Goal: Task Accomplishment & Management: Use online tool/utility

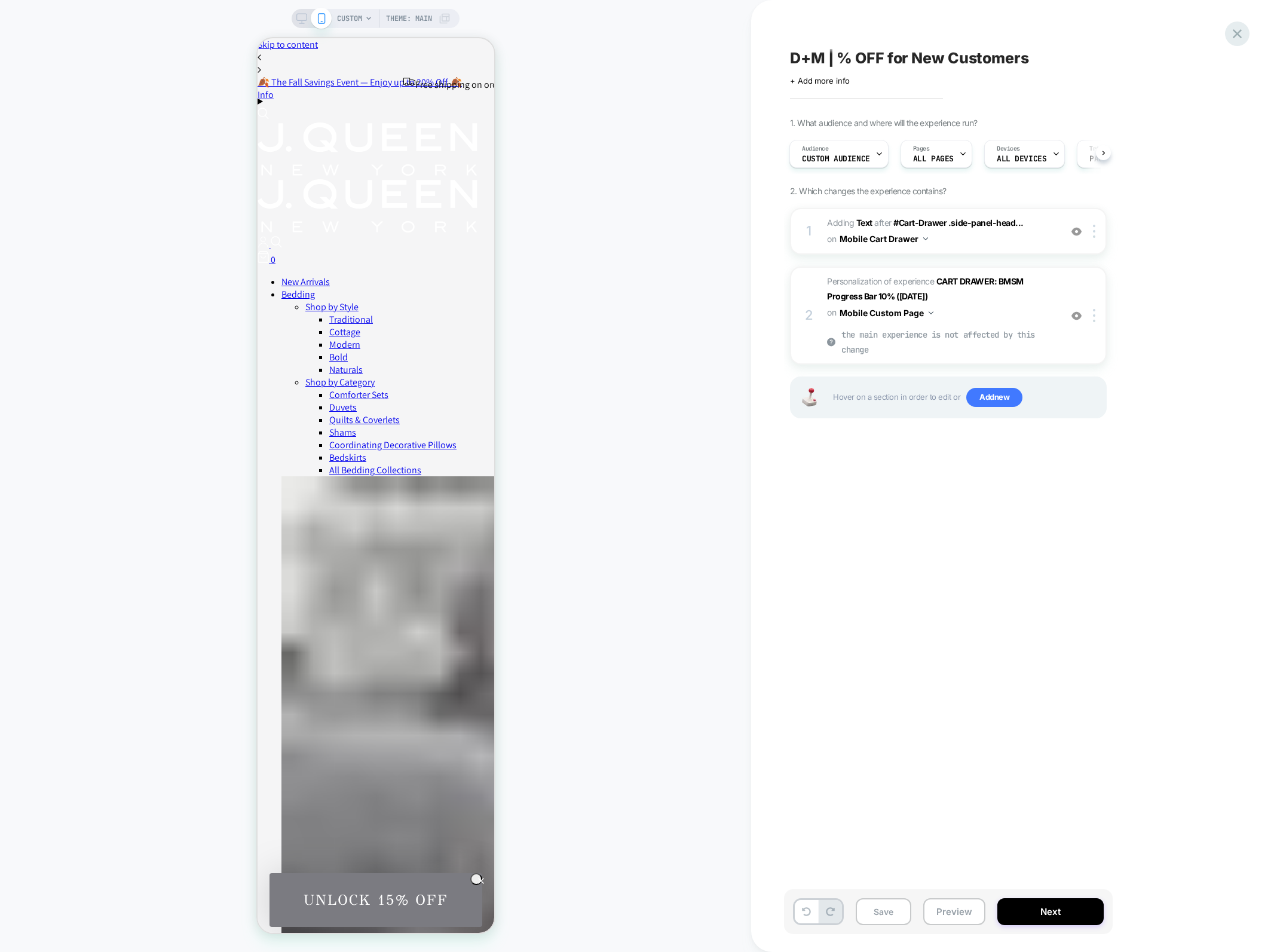
click at [1244, 36] on icon at bounding box center [1236, 33] width 16 height 16
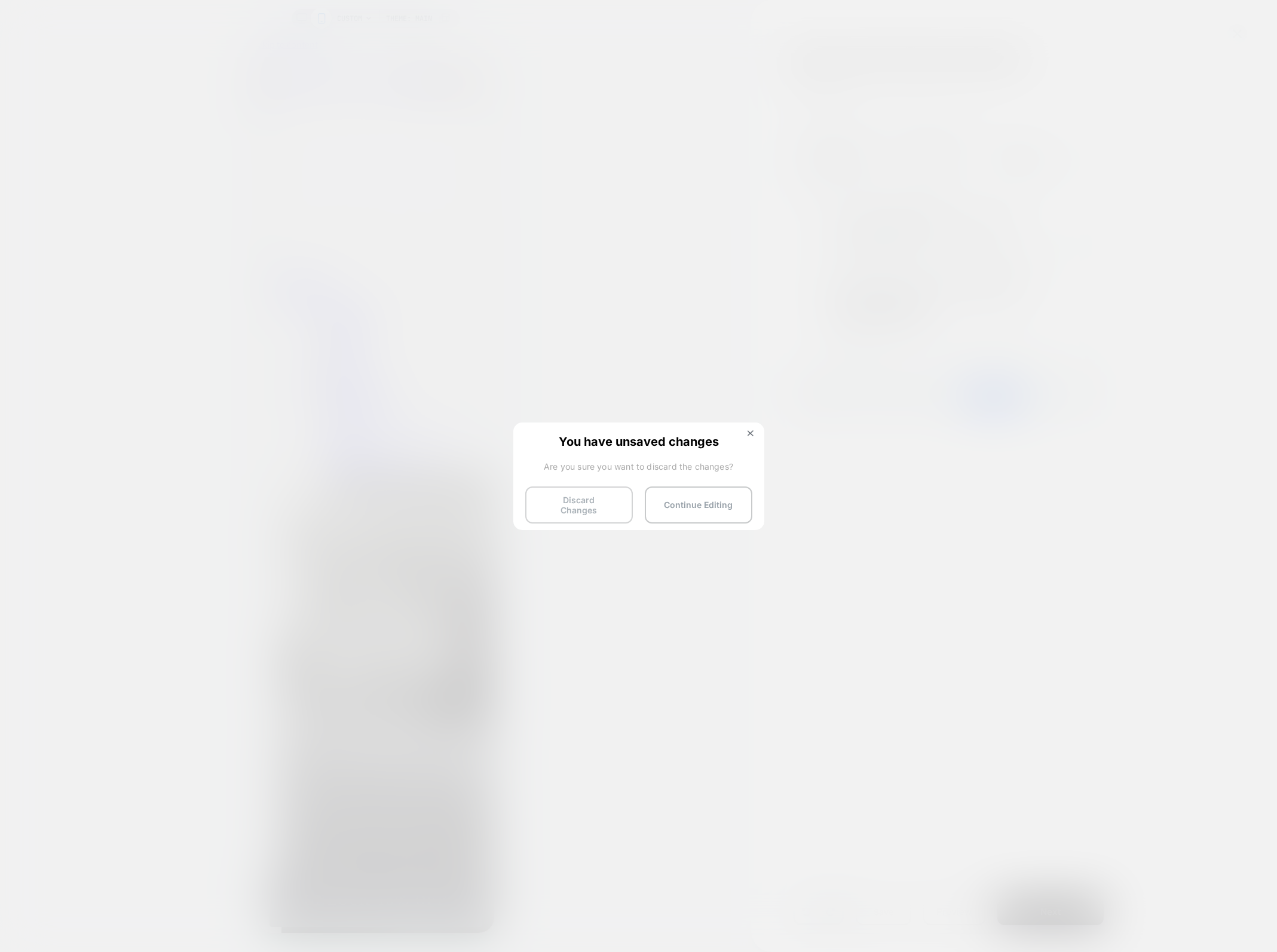
click at [615, 499] on button "Discard Changes" at bounding box center [578, 504] width 107 height 37
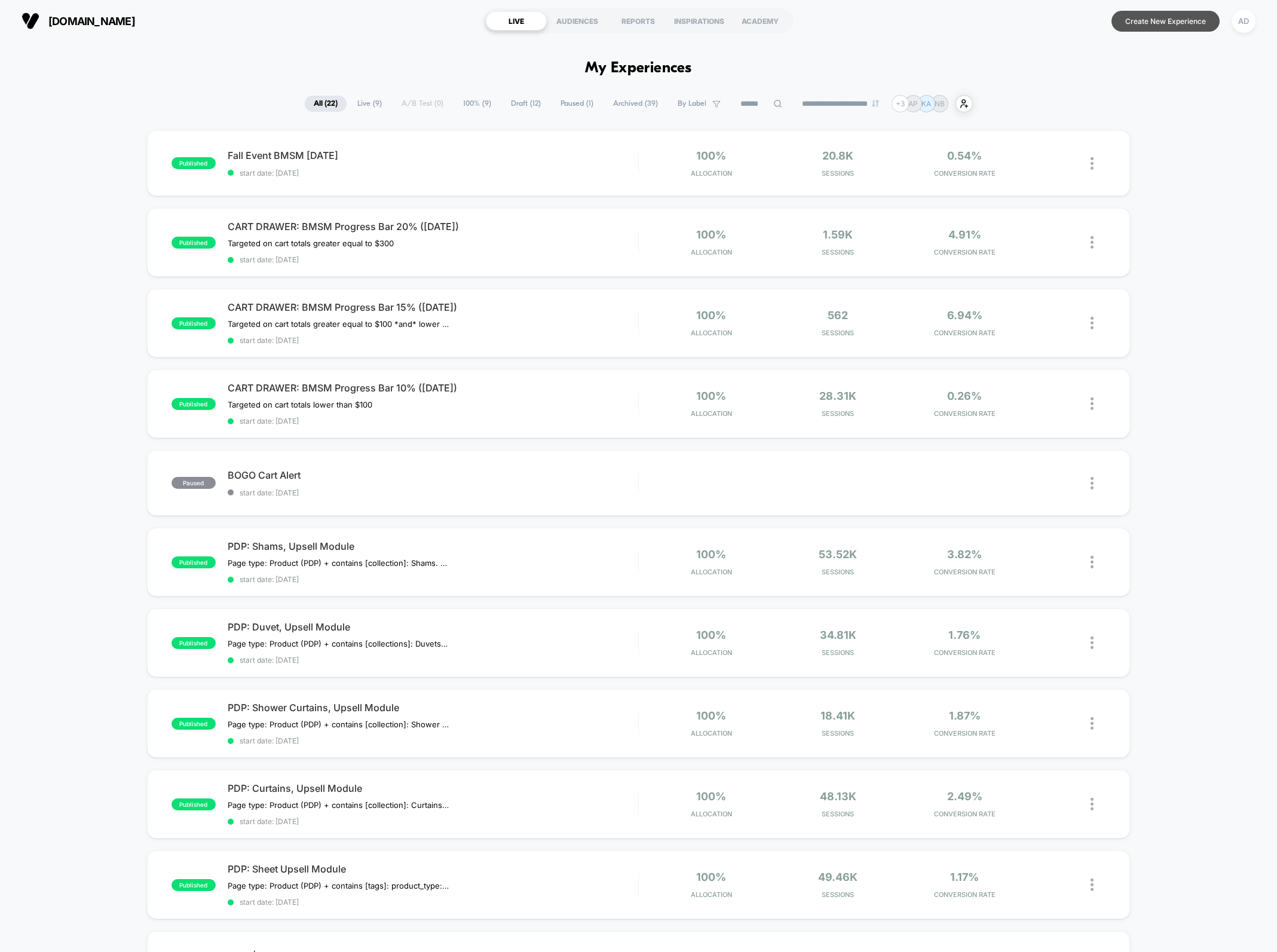
click at [1148, 17] on button "Create New Experience" at bounding box center [1165, 21] width 108 height 21
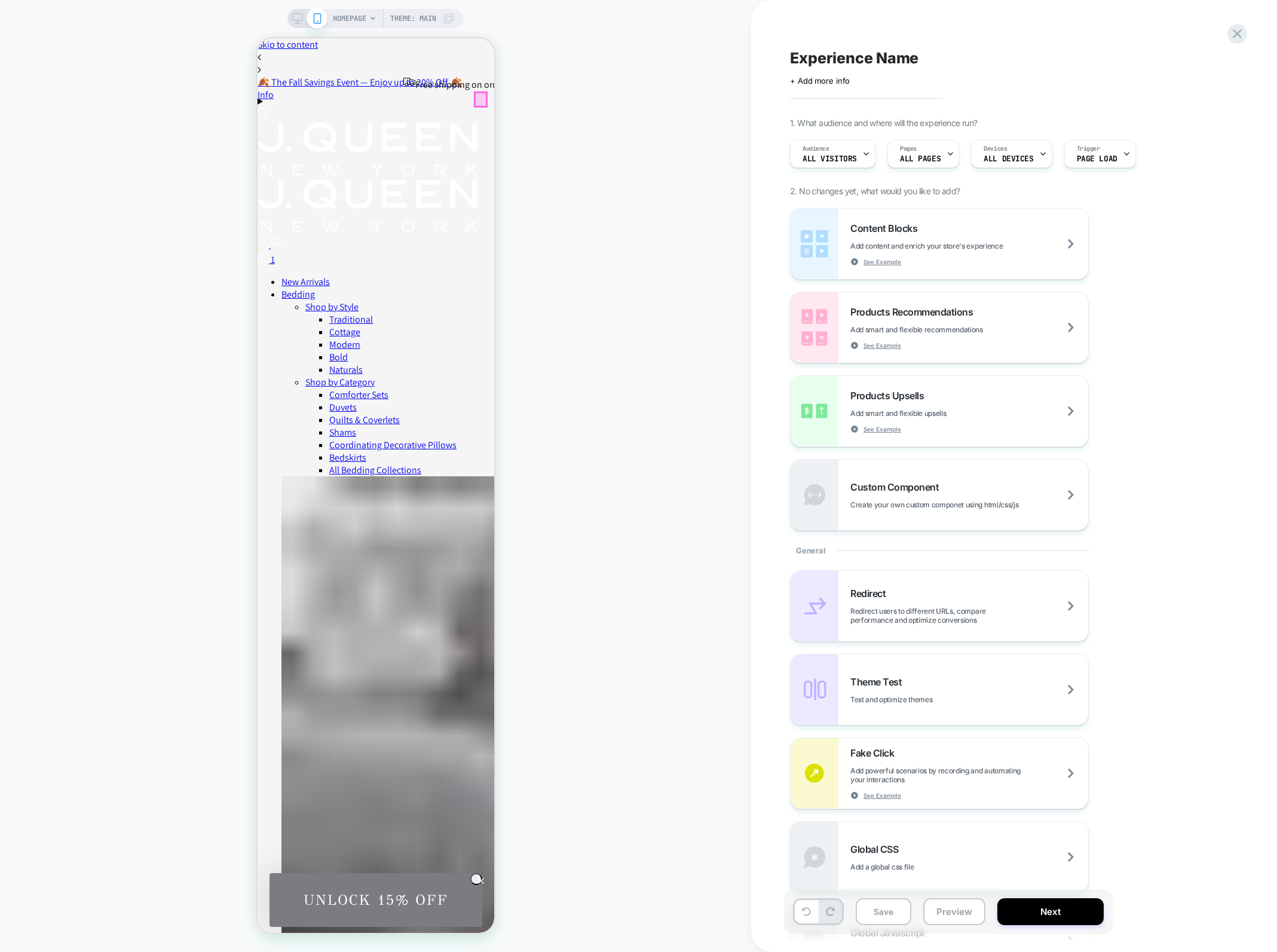
click at [482, 98] on div at bounding box center [480, 100] width 11 height 13
click at [501, 88] on div "HOMEPAGE Theme: MAIN" at bounding box center [375, 476] width 751 height 928
click at [538, 88] on div "HOMEPAGE Theme: MAIN" at bounding box center [375, 476] width 751 height 928
click at [545, 205] on div "HOMEPAGE Theme: MAIN" at bounding box center [375, 476] width 751 height 928
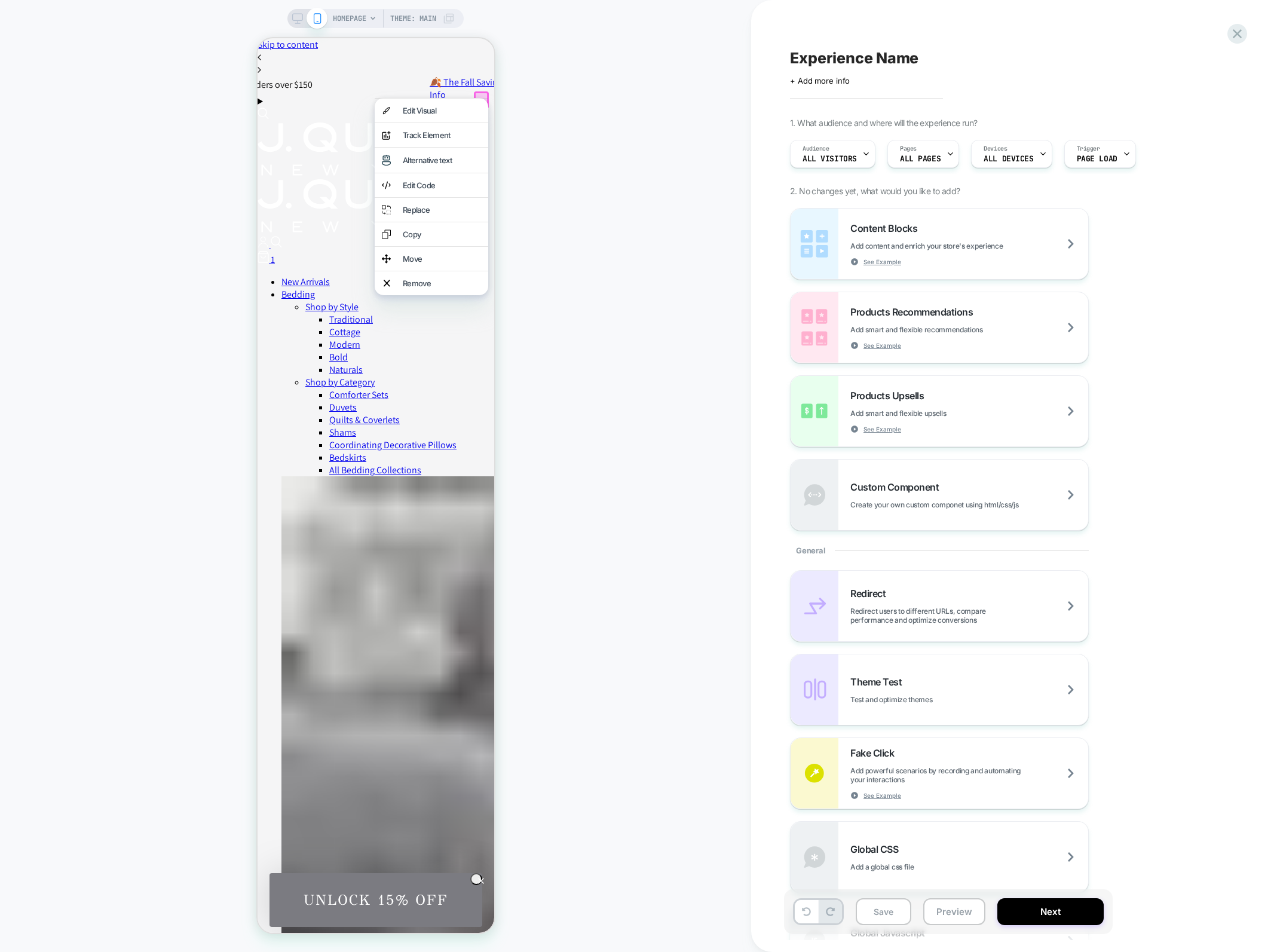
click at [173, 263] on div "HOMEPAGE Theme: MAIN" at bounding box center [375, 476] width 751 height 928
click at [899, 306] on span "Products Recommendations" at bounding box center [915, 312] width 129 height 12
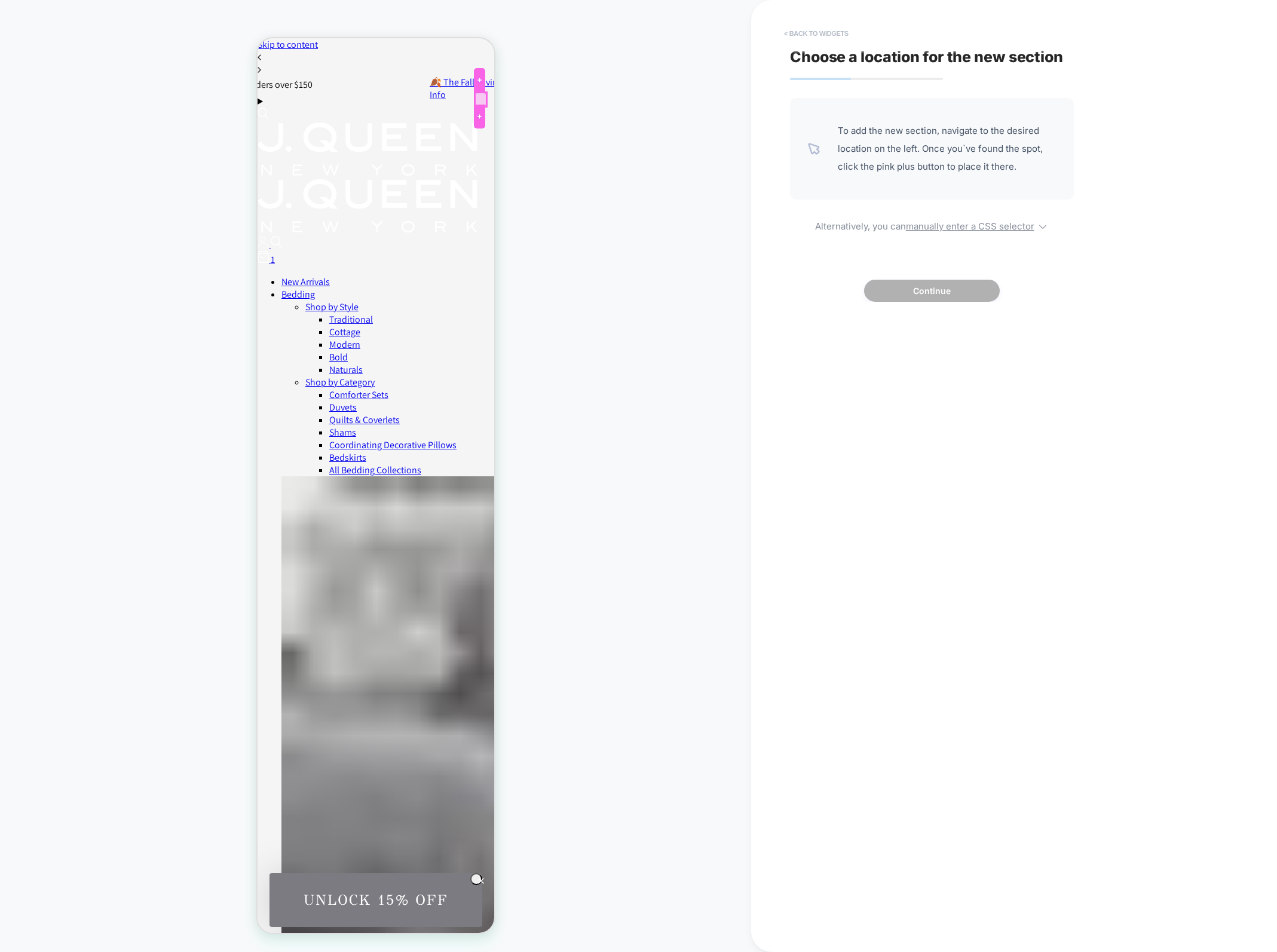
click at [813, 31] on button "< Back to widgets" at bounding box center [816, 33] width 77 height 19
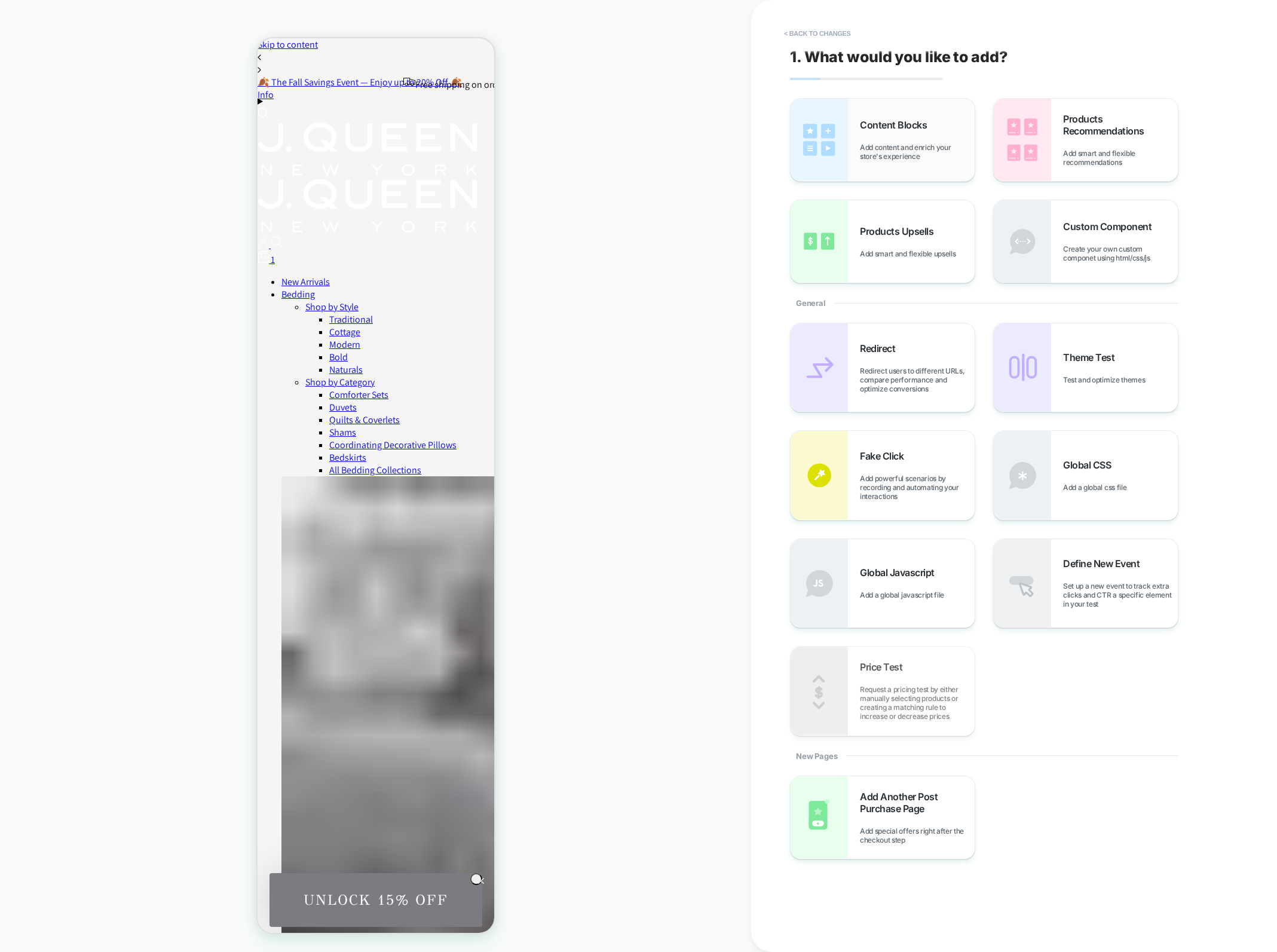
click at [836, 114] on img at bounding box center [819, 139] width 58 height 82
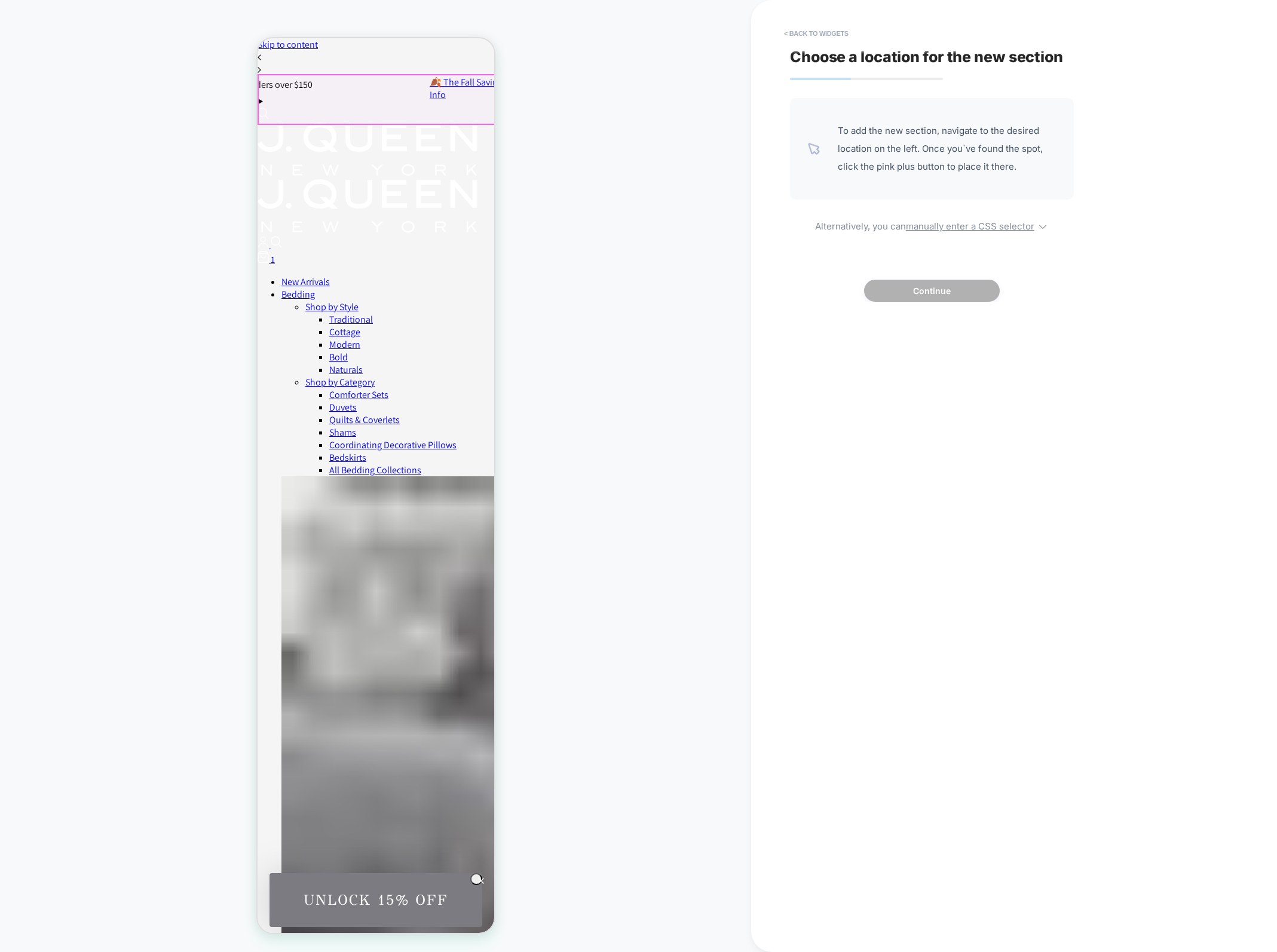
click at [476, 101] on div at bounding box center [376, 99] width 237 height 48
click at [481, 96] on div at bounding box center [375, 98] width 237 height 48
click at [481, 251] on div "1" at bounding box center [375, 259] width 237 height 15
click at [478, 887] on circle "Close teaser" at bounding box center [481, 881] width 11 height 11
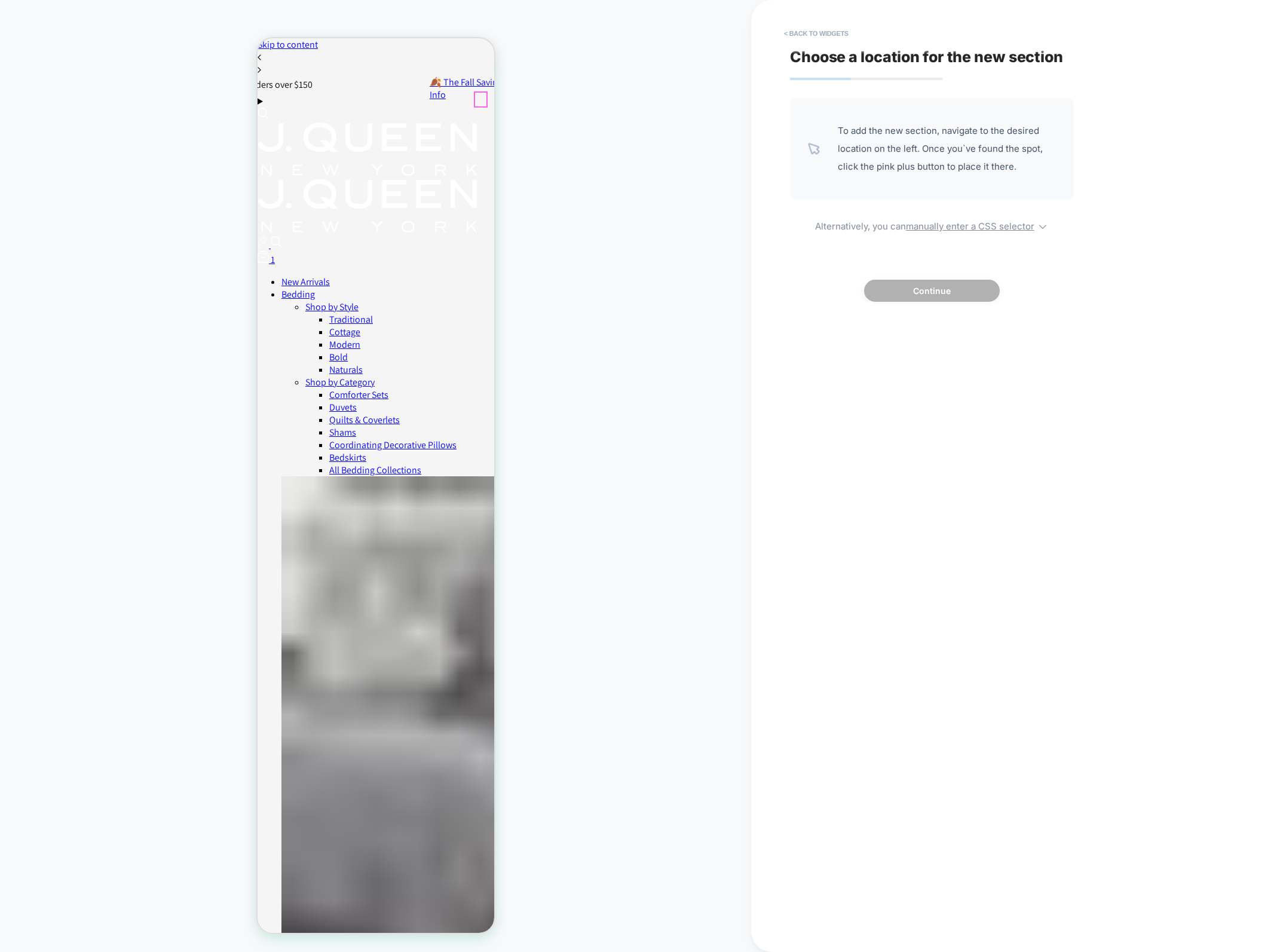
click at [483, 251] on div "1" at bounding box center [375, 259] width 237 height 15
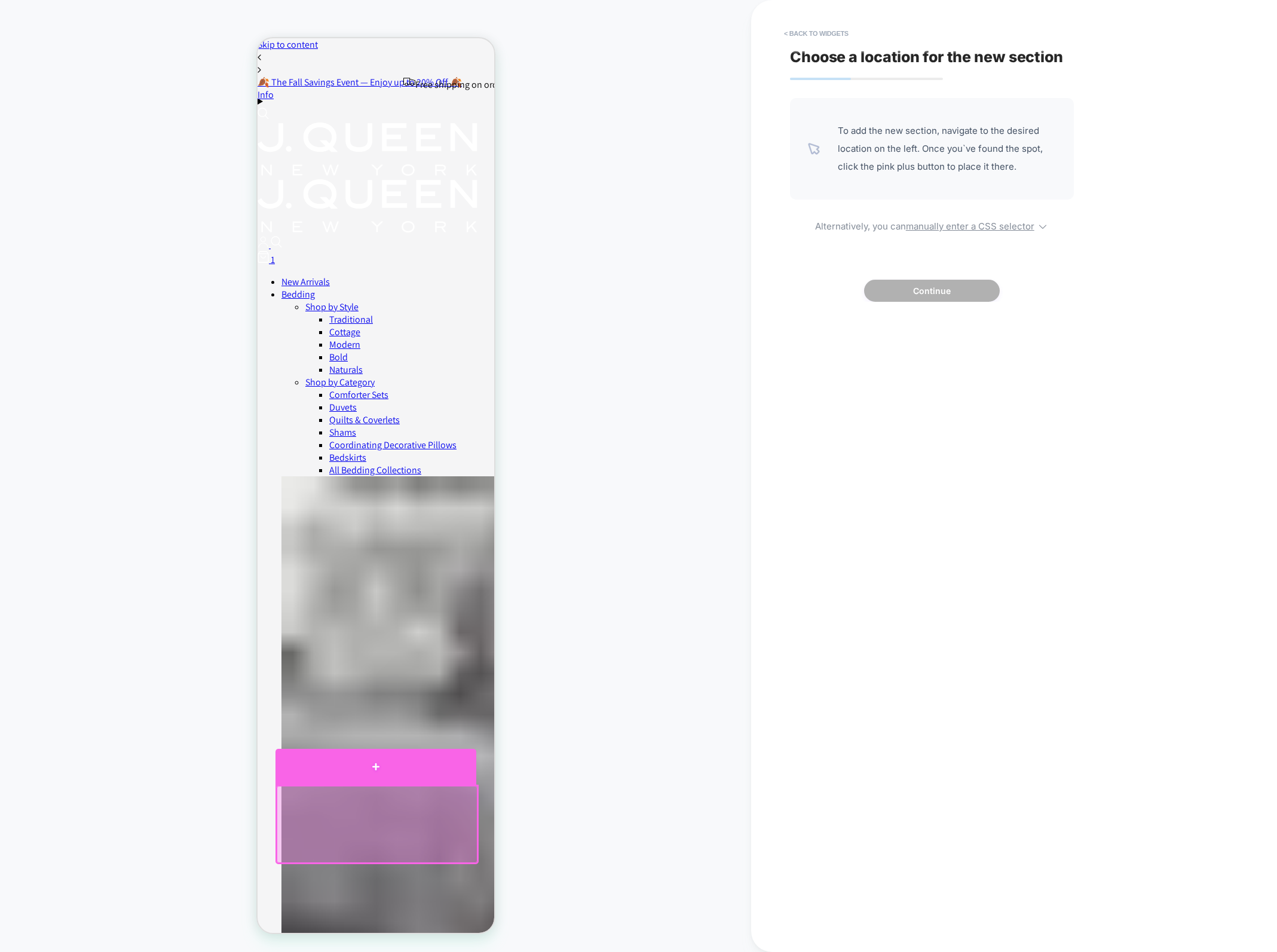
click at [371, 772] on div at bounding box center [375, 767] width 201 height 36
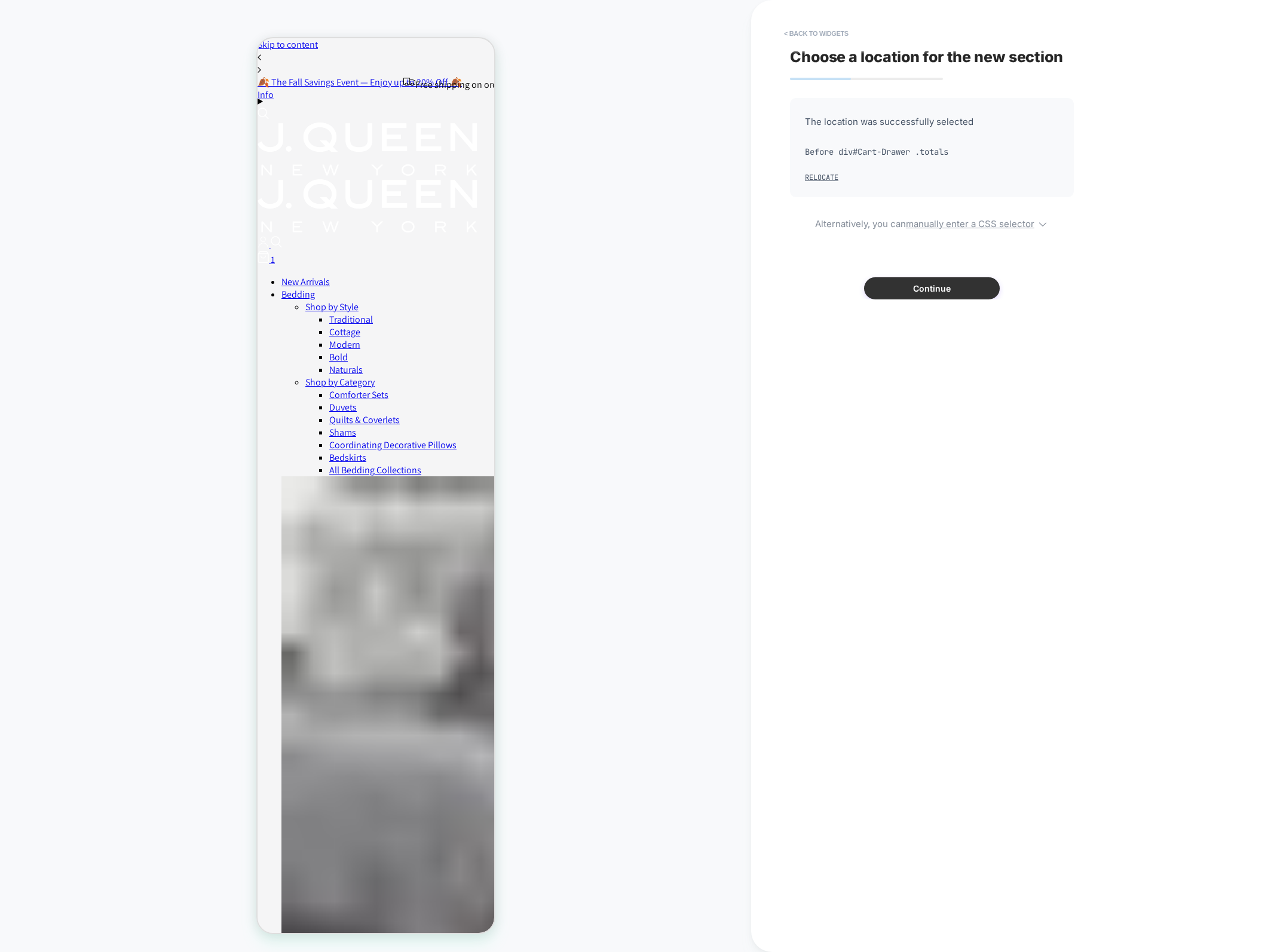
click at [967, 293] on button "Continue" at bounding box center [931, 287] width 136 height 22
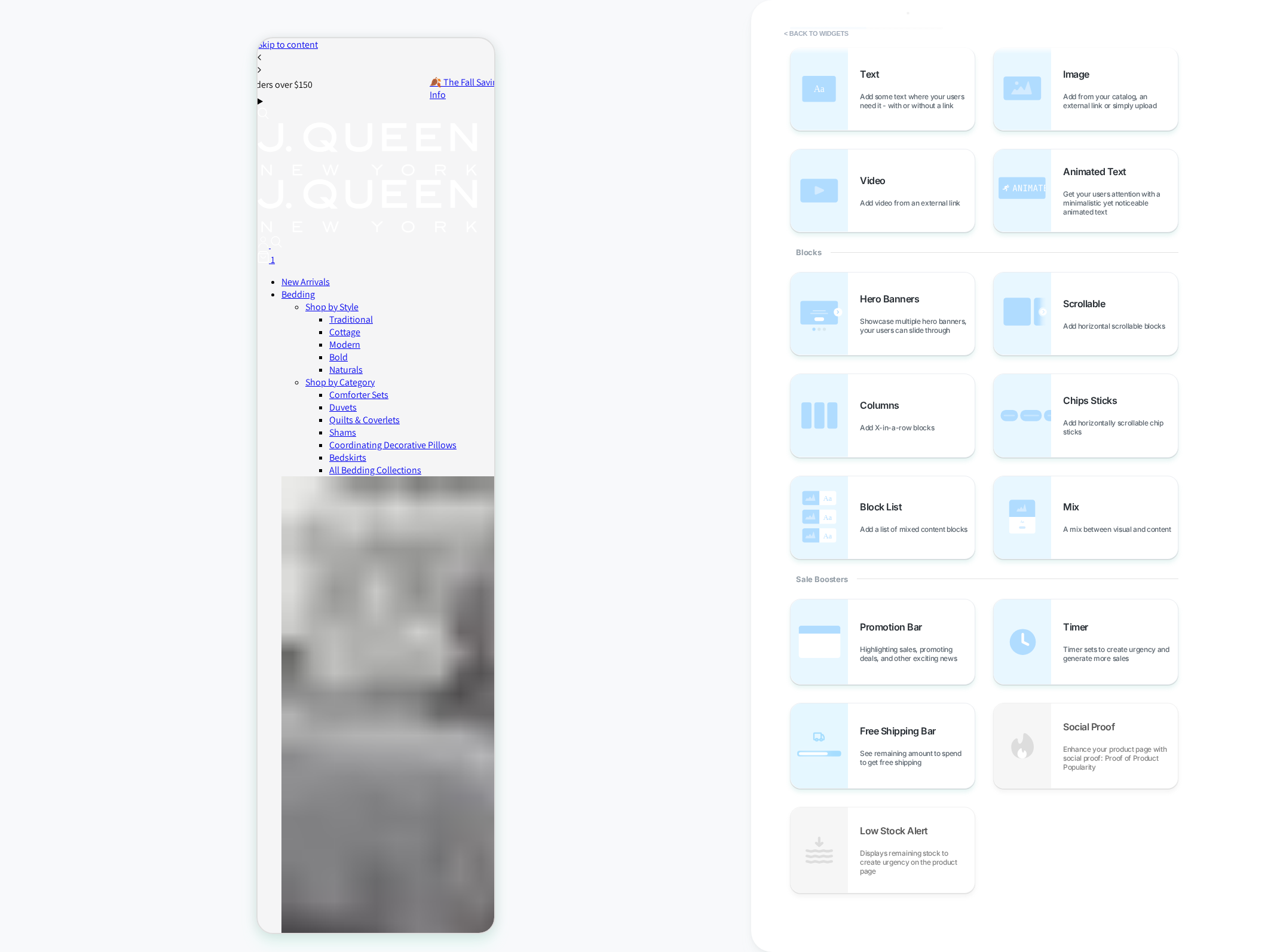
scroll to position [52, 0]
click at [851, 74] on div "Text Add some text where your users need it - with or without a link" at bounding box center [883, 87] width 184 height 82
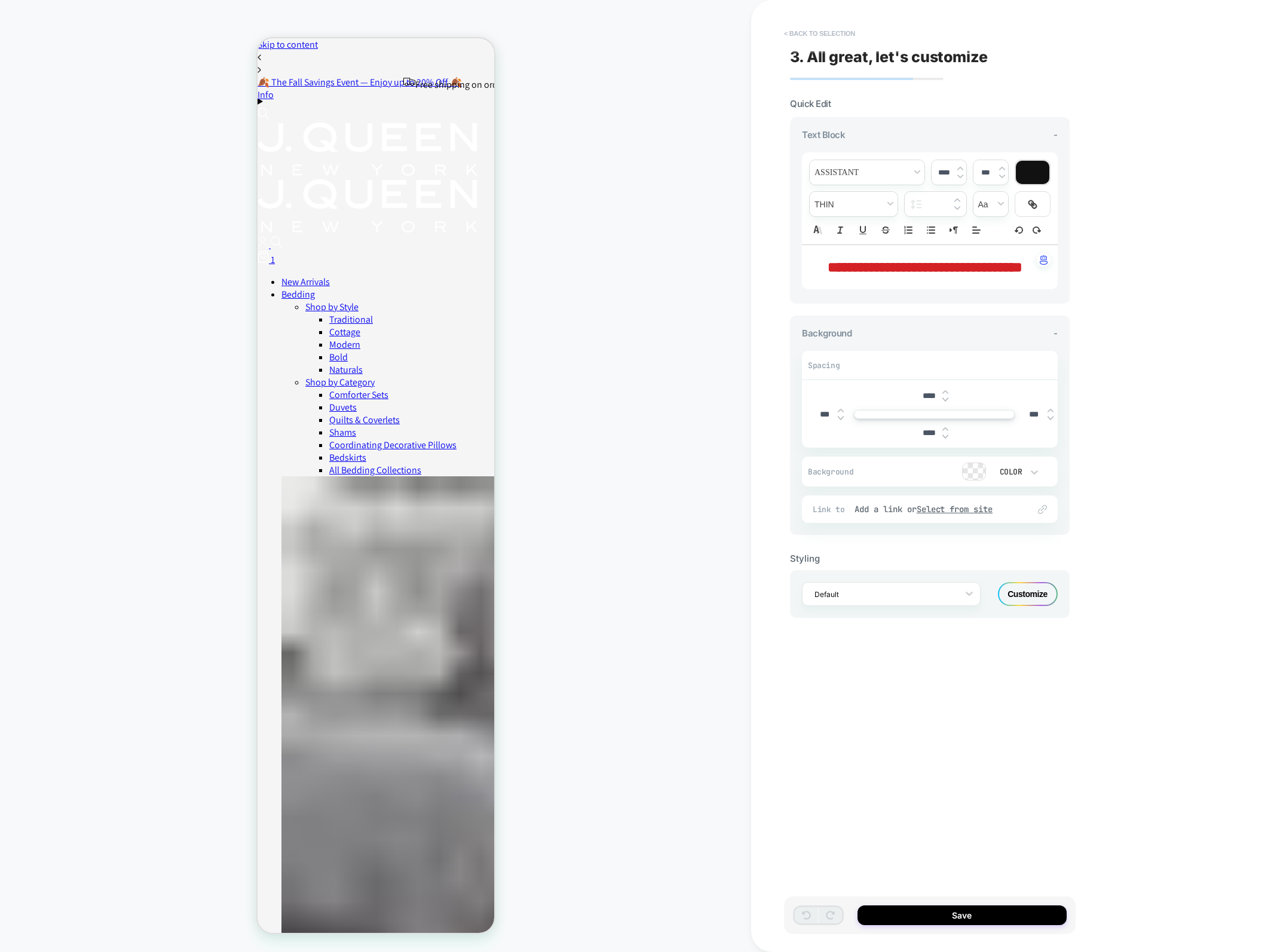
click at [786, 35] on button "< Back to selection" at bounding box center [820, 33] width 83 height 19
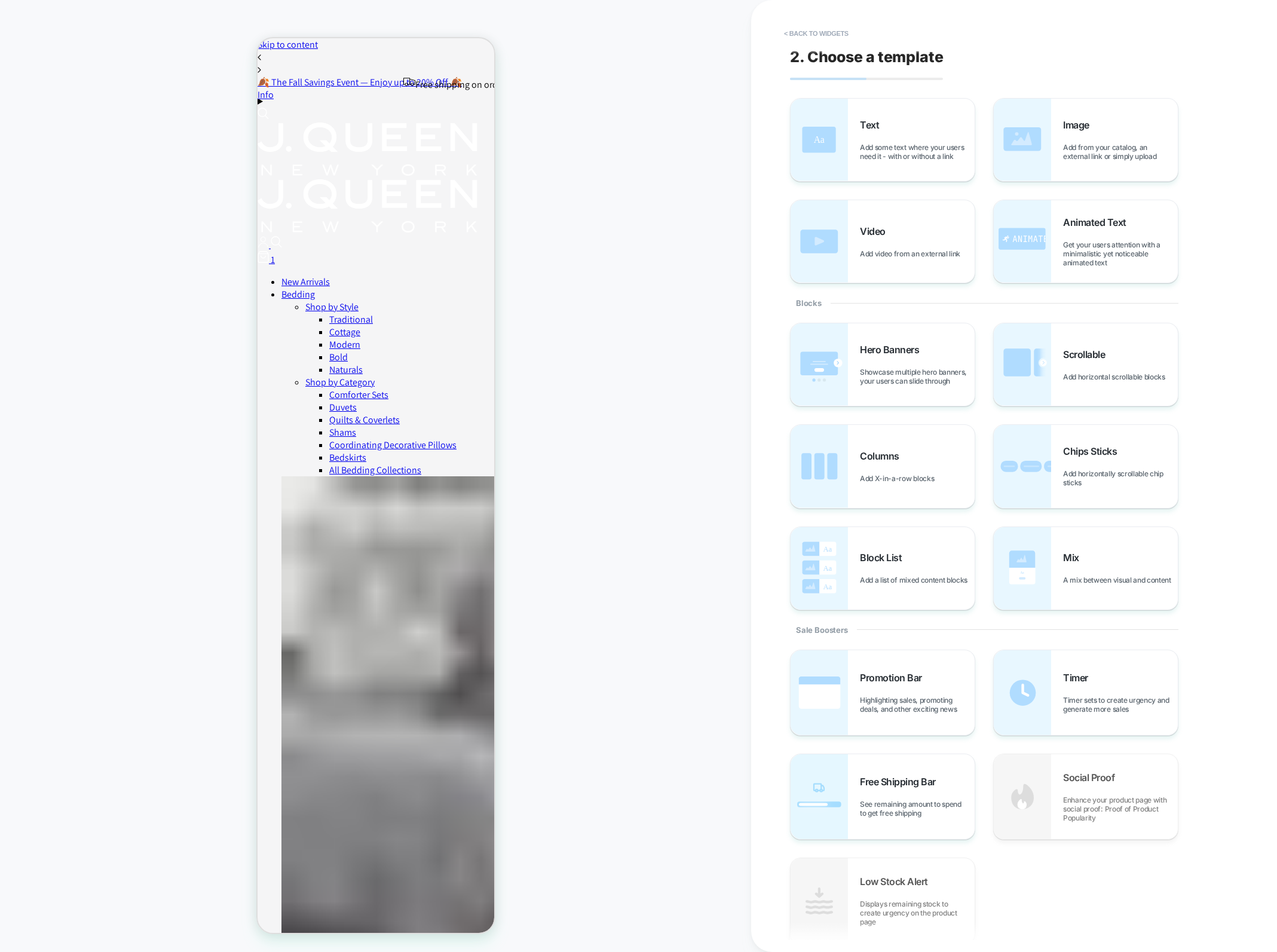
click at [786, 35] on button "< Back to widgets" at bounding box center [816, 33] width 77 height 19
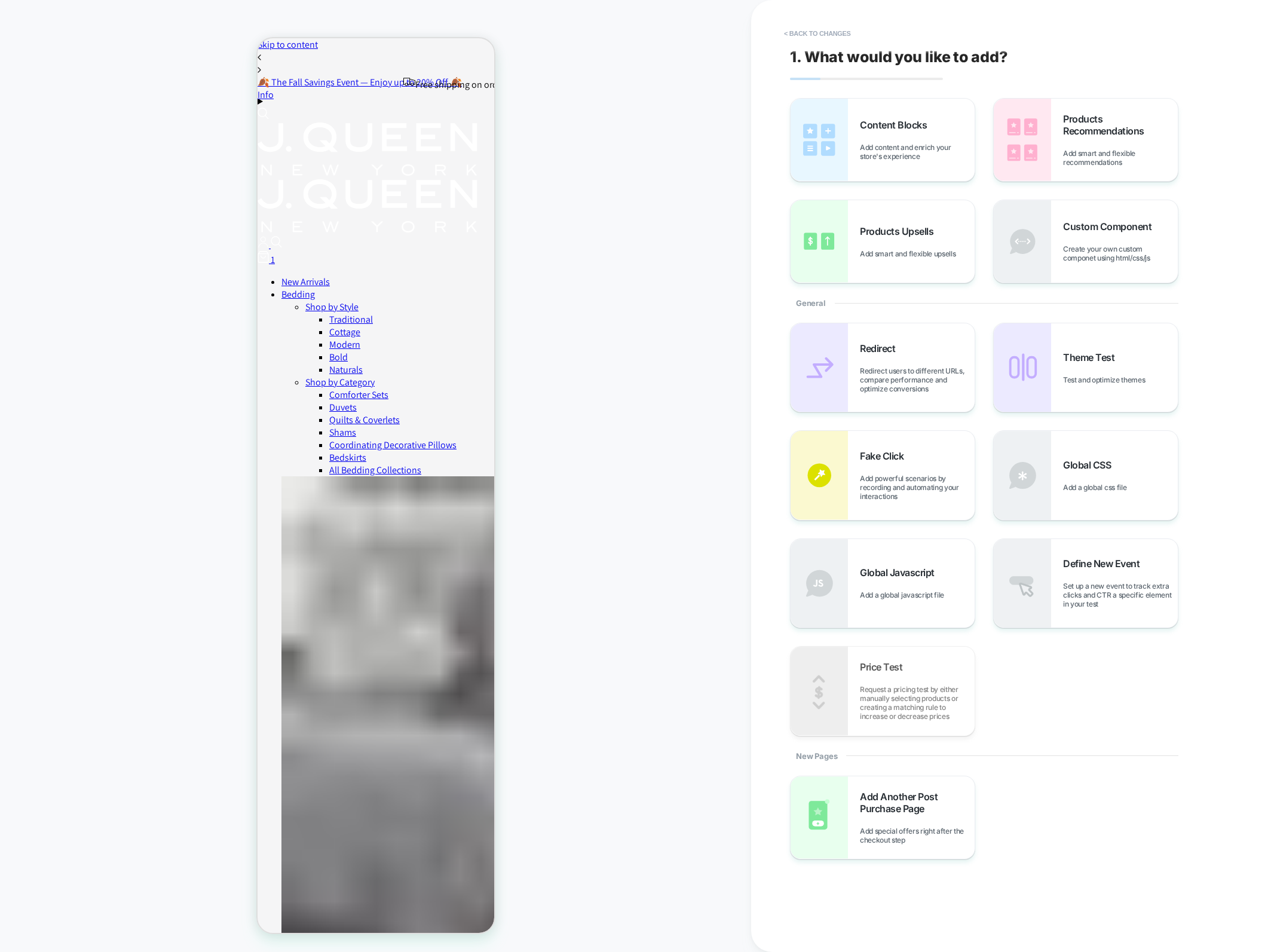
click at [786, 35] on button "< Back to changes" at bounding box center [817, 33] width 79 height 19
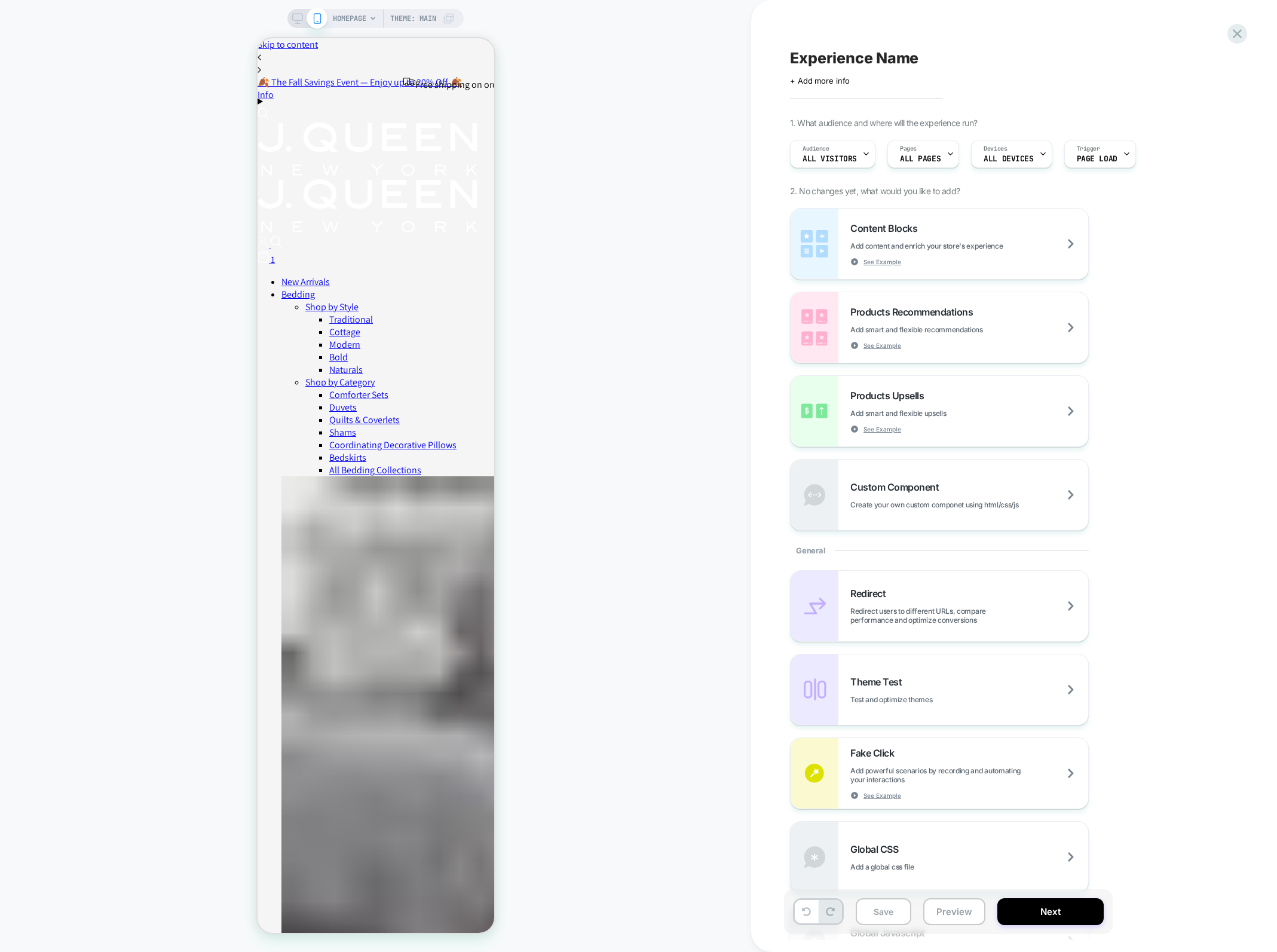
click at [1217, 34] on div "Experience Name Click to edit experience details + Add more info 1. What audien…" at bounding box center [1008, 476] width 448 height 928
click at [1239, 30] on icon at bounding box center [1236, 33] width 16 height 16
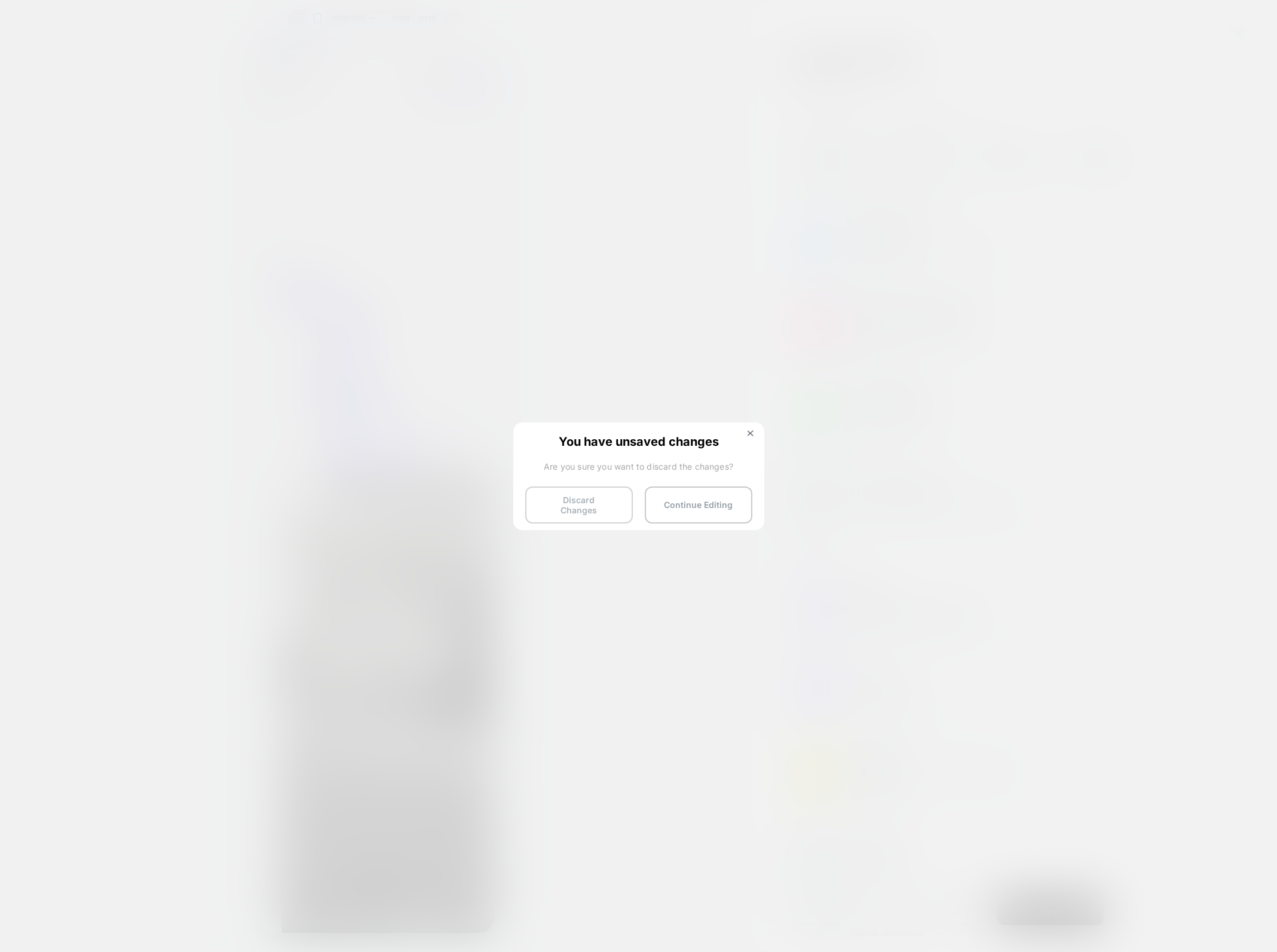
click at [603, 501] on button "Discard Changes" at bounding box center [578, 504] width 107 height 37
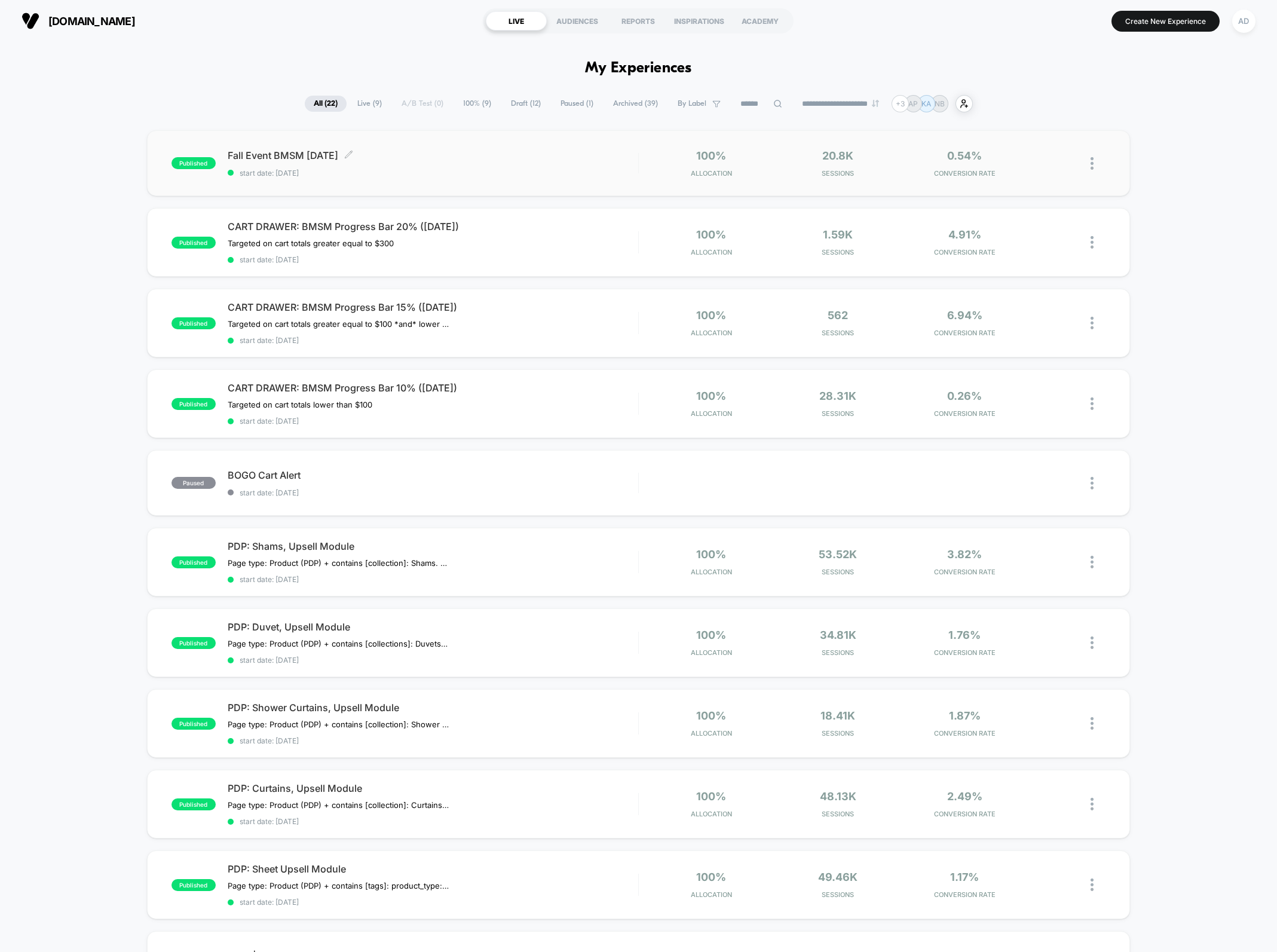
click at [325, 162] on div "Fall Event BMSM [DATE] Click to edit experience details Click to edit experienc…" at bounding box center [432, 164] width 410 height 28
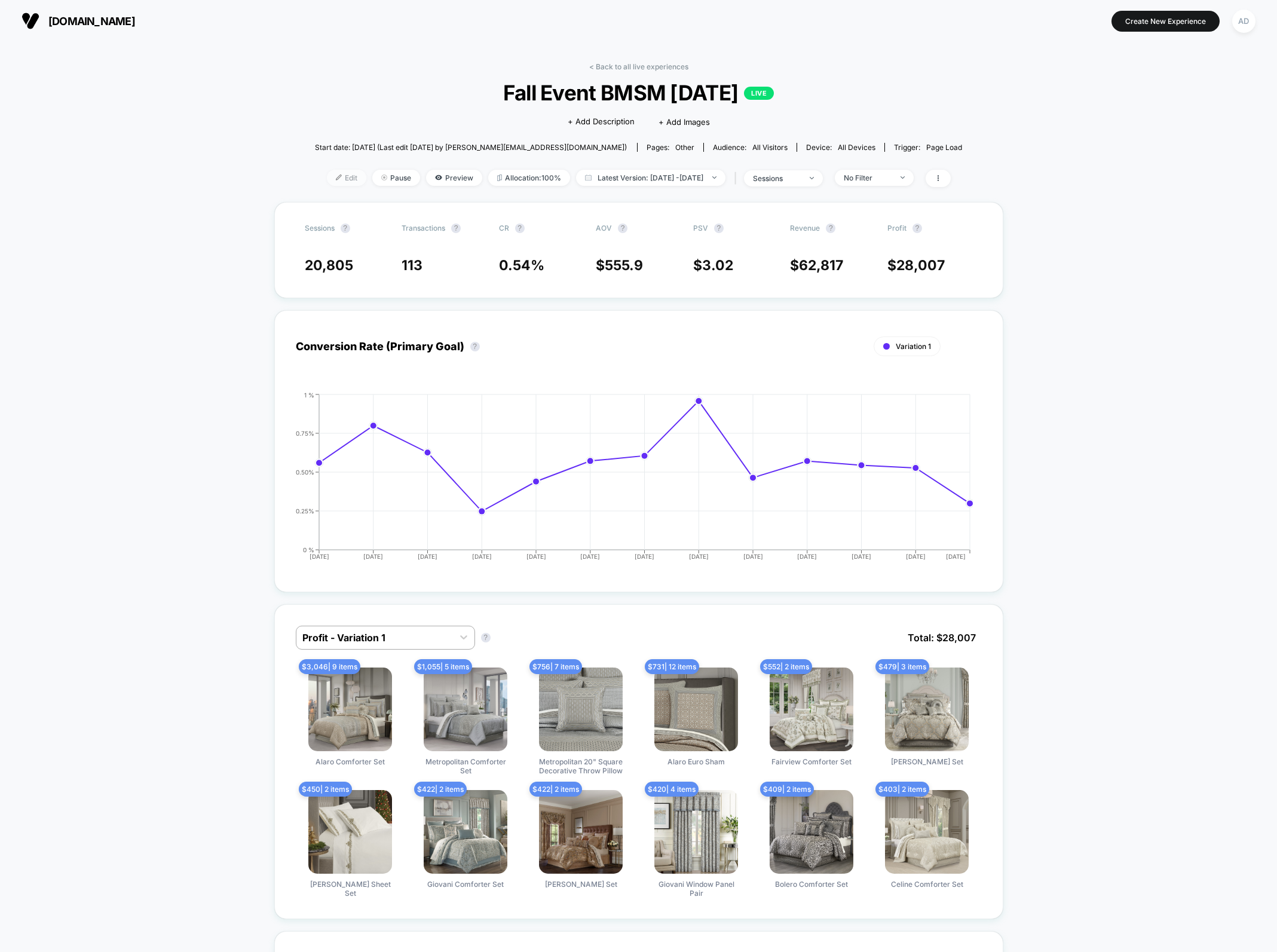
click at [327, 180] on span "Edit" at bounding box center [347, 177] width 40 height 16
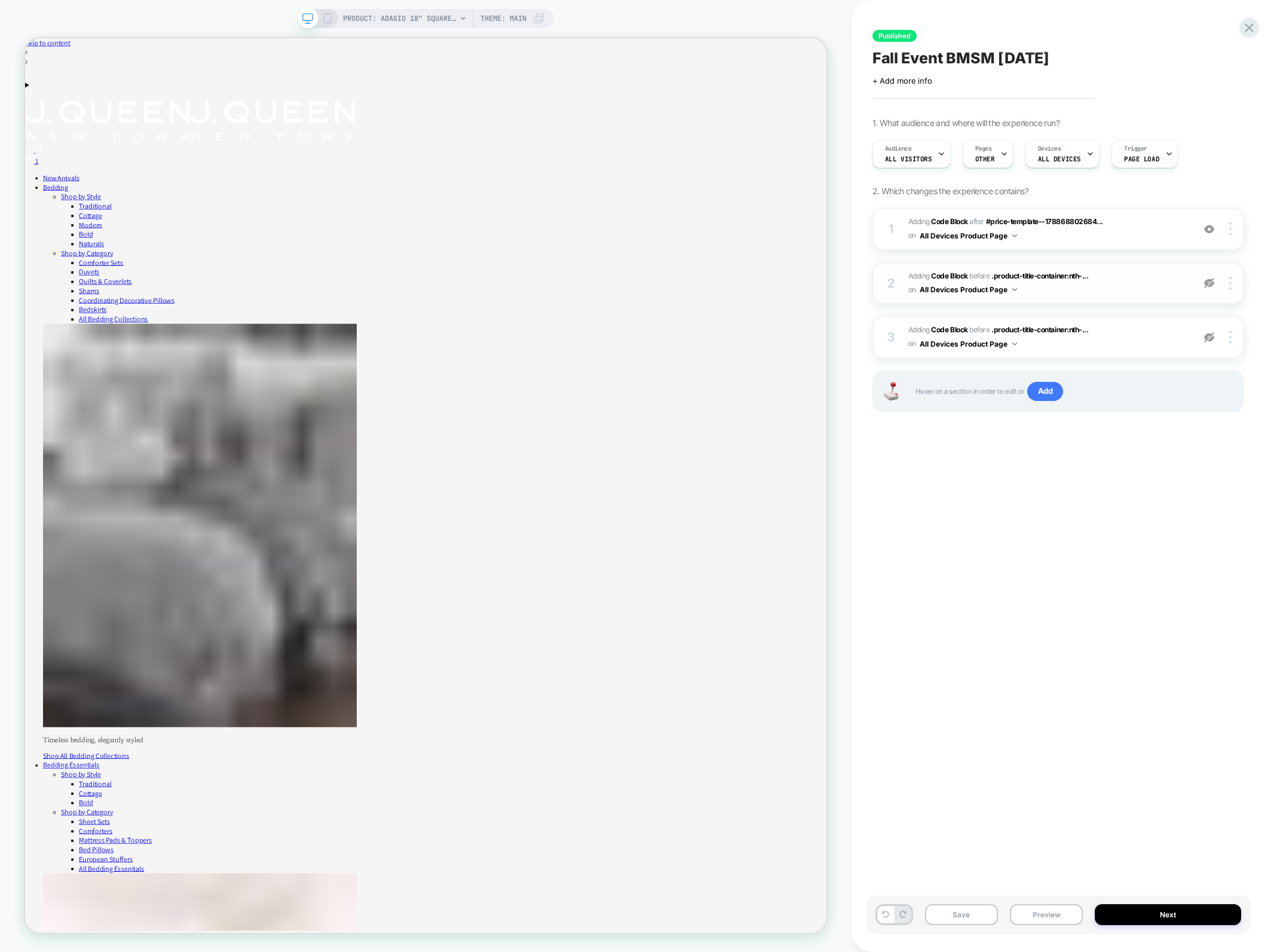
click at [1210, 284] on img at bounding box center [1209, 283] width 10 height 10
click at [1213, 339] on img at bounding box center [1209, 337] width 10 height 10
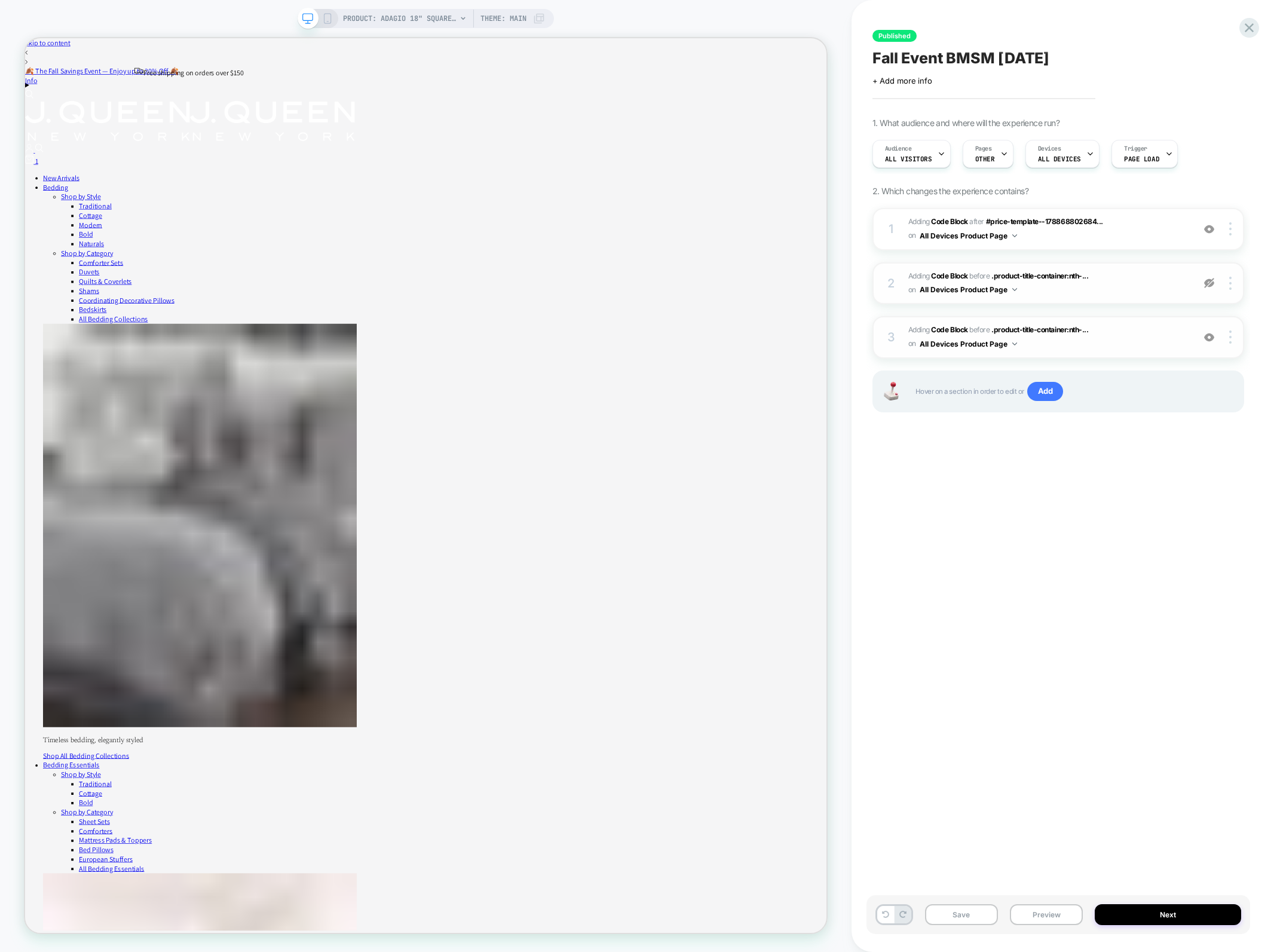
click at [1213, 339] on img at bounding box center [1209, 337] width 10 height 10
click at [1212, 229] on img at bounding box center [1209, 229] width 10 height 10
click at [1132, 231] on span "Adding Code Block AFTER #price-template--178868802684... #price-template--17886…" at bounding box center [1048, 229] width 279 height 28
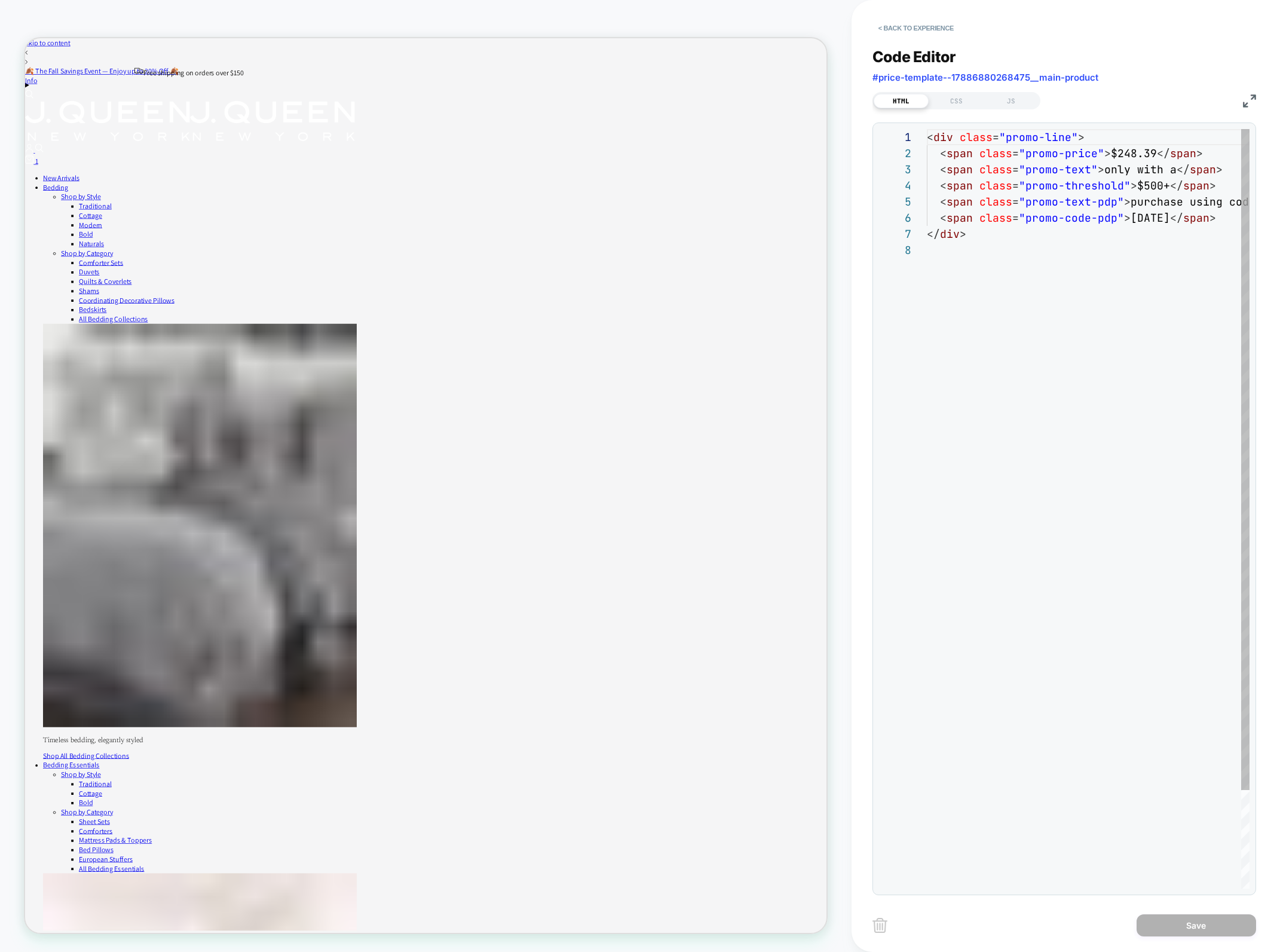
scroll to position [113, 0]
click at [972, 98] on div "CSS" at bounding box center [956, 101] width 55 height 14
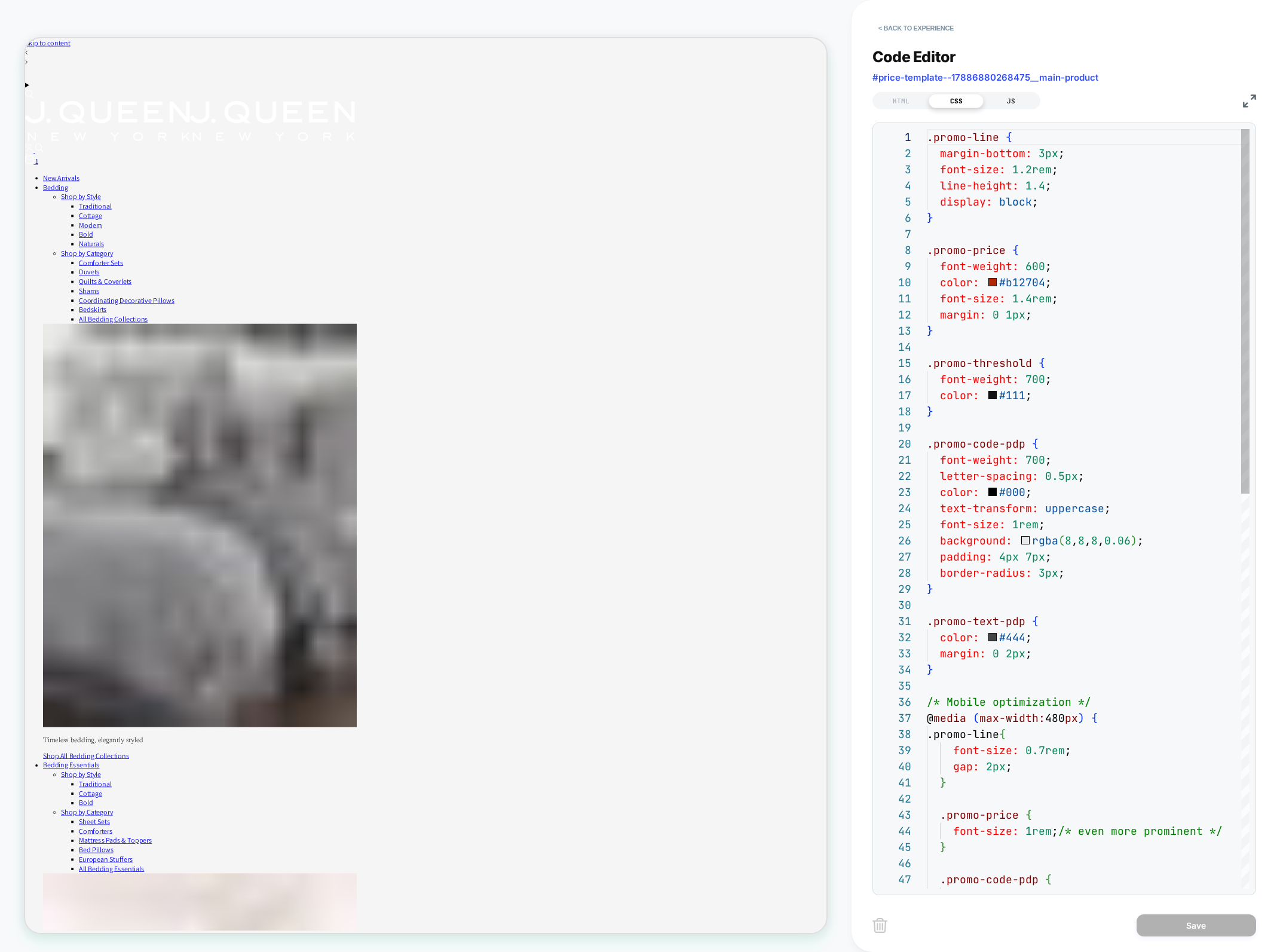
scroll to position [161, 0]
click at [1013, 100] on div "JS" at bounding box center [1011, 101] width 55 height 14
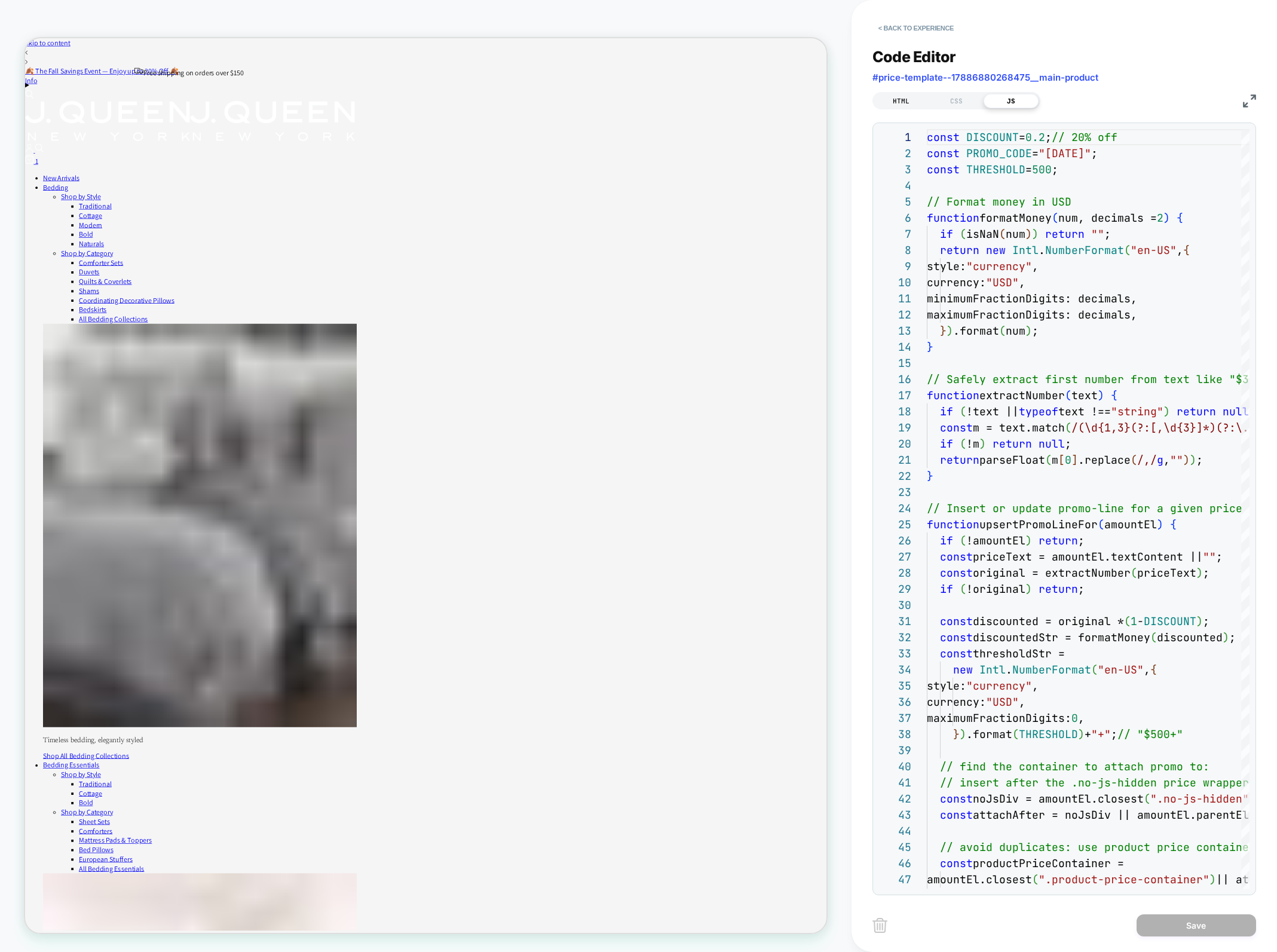
click at [903, 98] on div "HTML" at bounding box center [901, 101] width 55 height 14
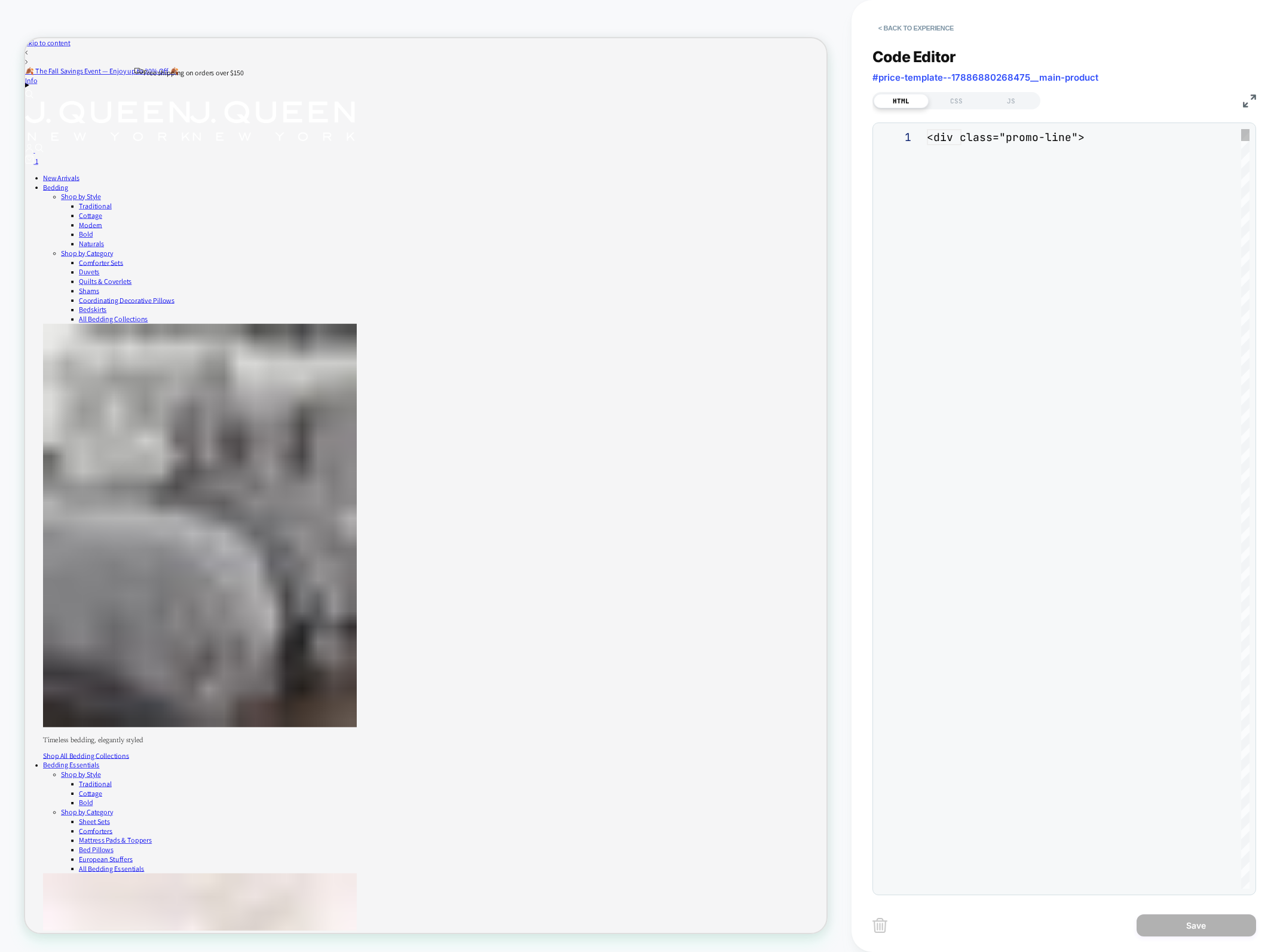
scroll to position [113, 0]
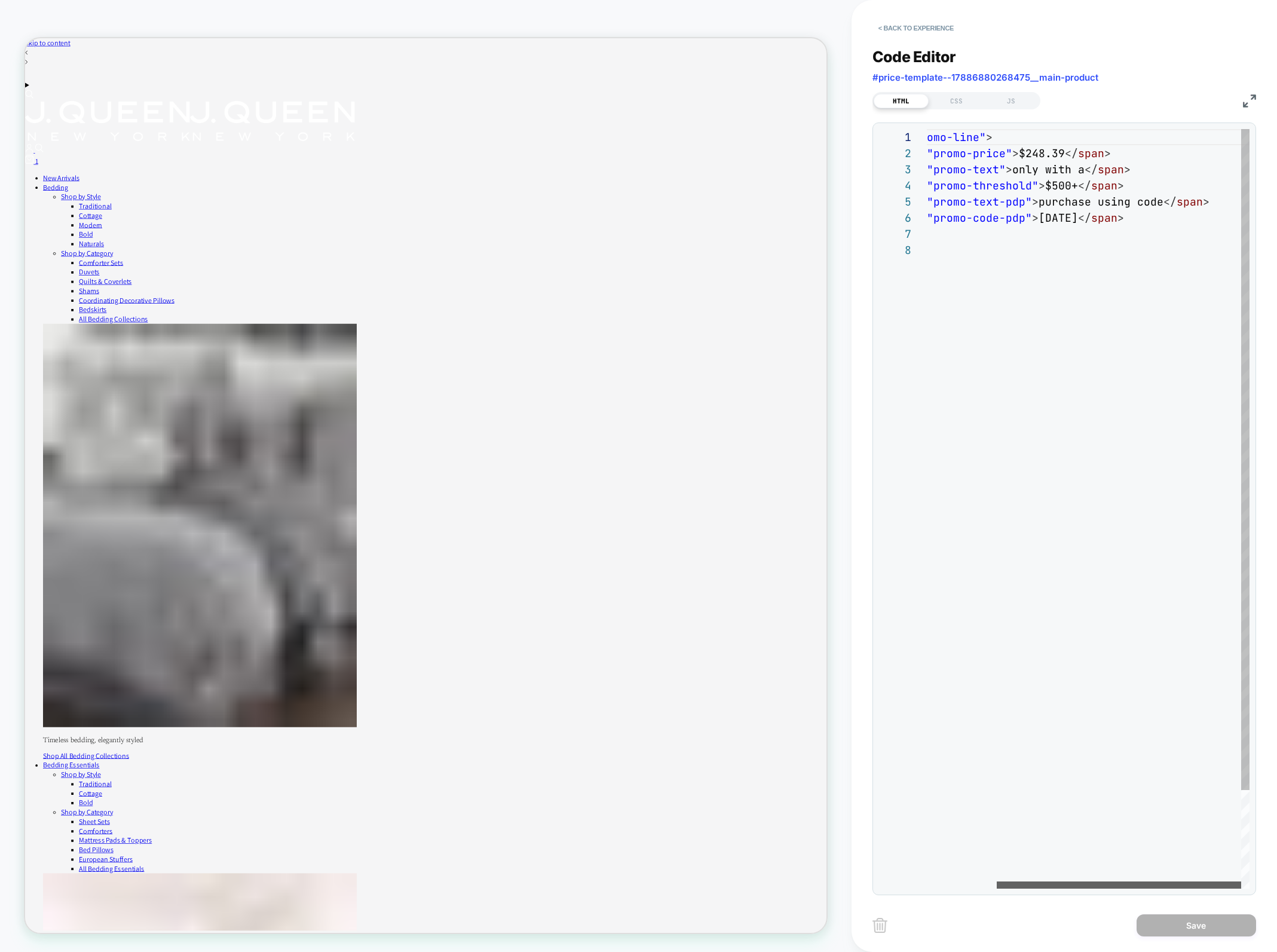
click at [1107, 882] on div at bounding box center [1119, 886] width 245 height 8
click at [951, 106] on div "CSS" at bounding box center [956, 101] width 55 height 14
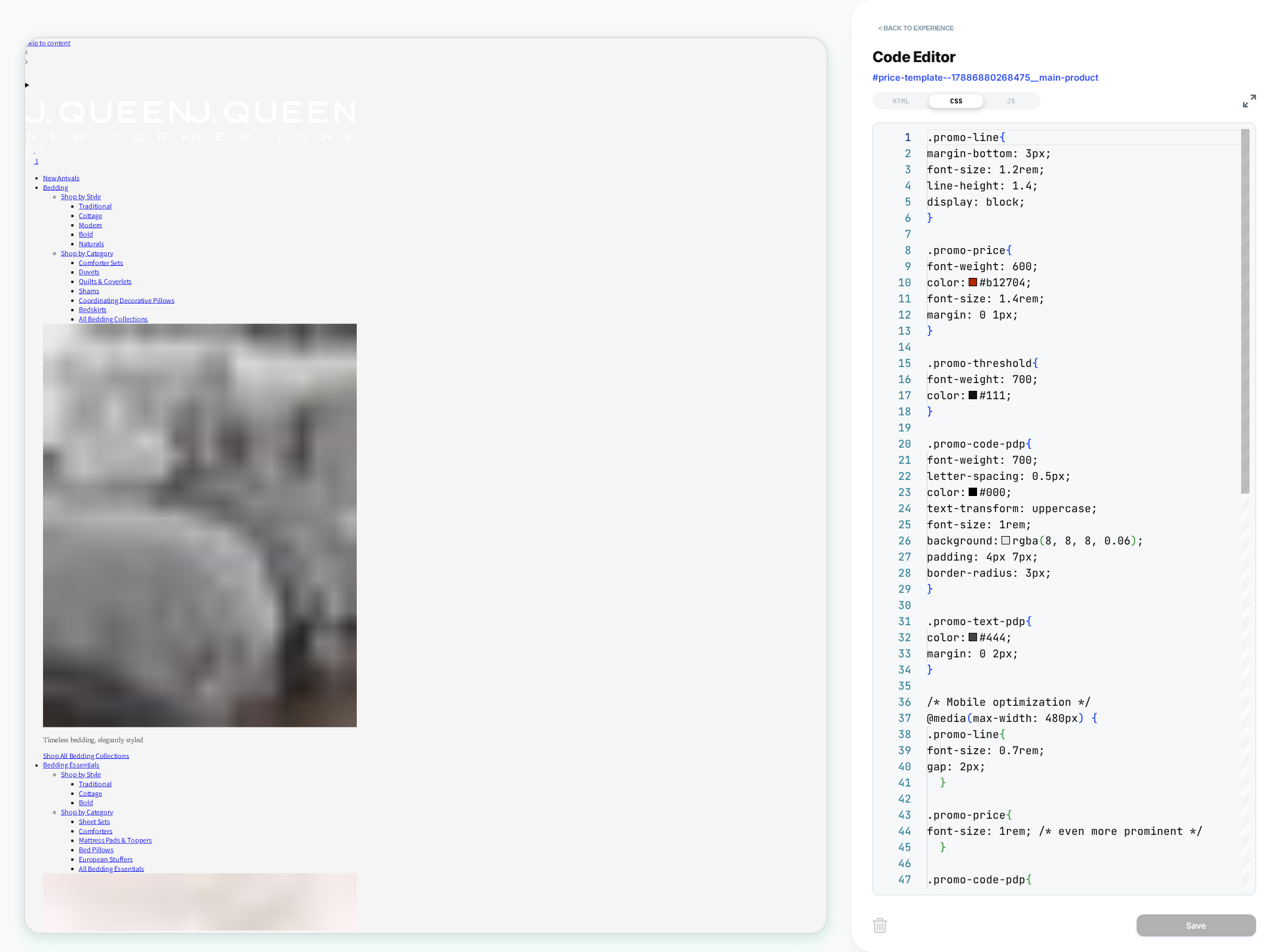
scroll to position [161, 0]
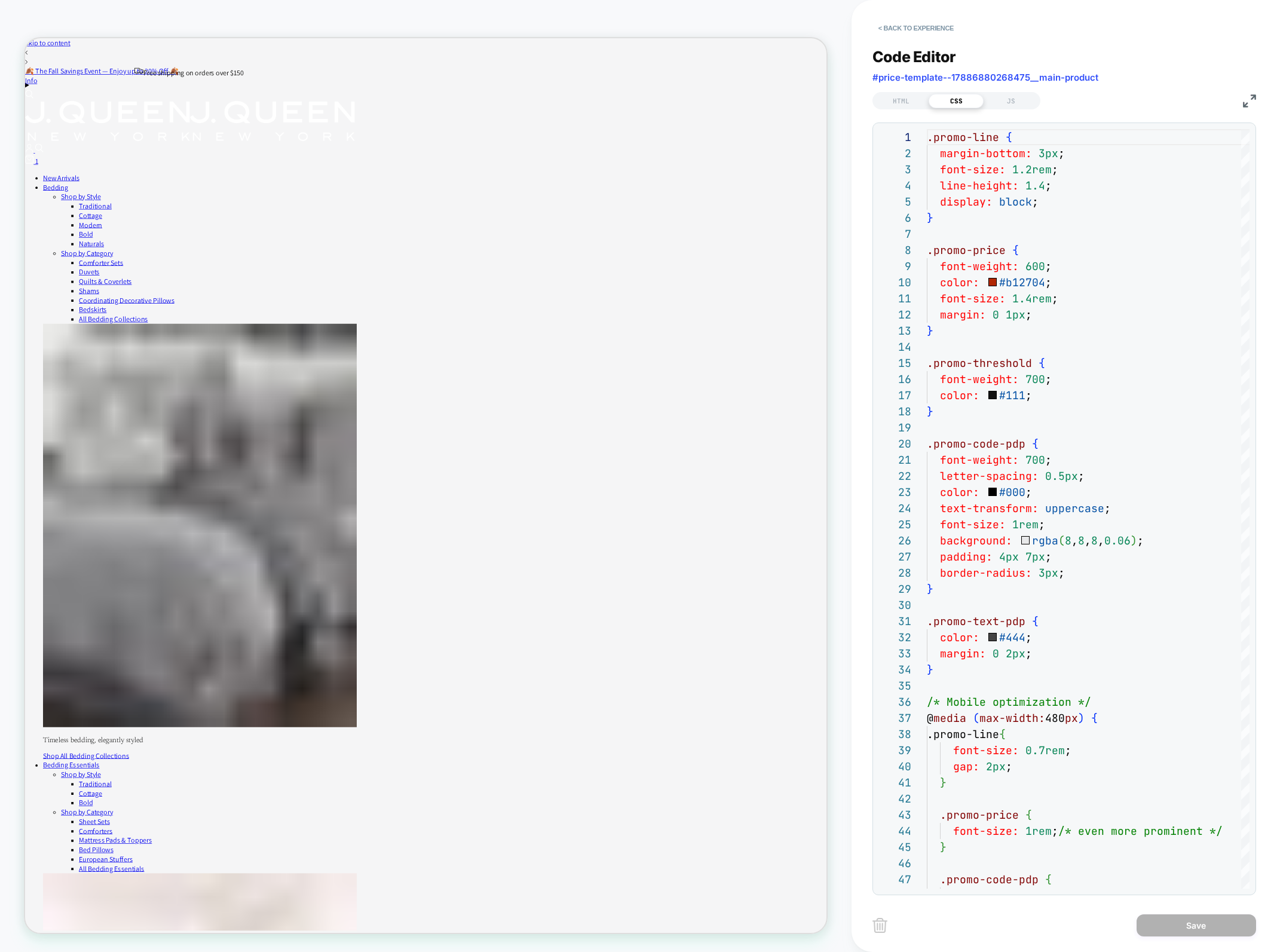
click at [1017, 112] on div "Code Editor #price-template--17886880268475__main-product HTML CSS JS 1 2 3 4 5…" at bounding box center [1064, 464] width 384 height 862
click at [1018, 104] on div "JS" at bounding box center [1011, 101] width 55 height 14
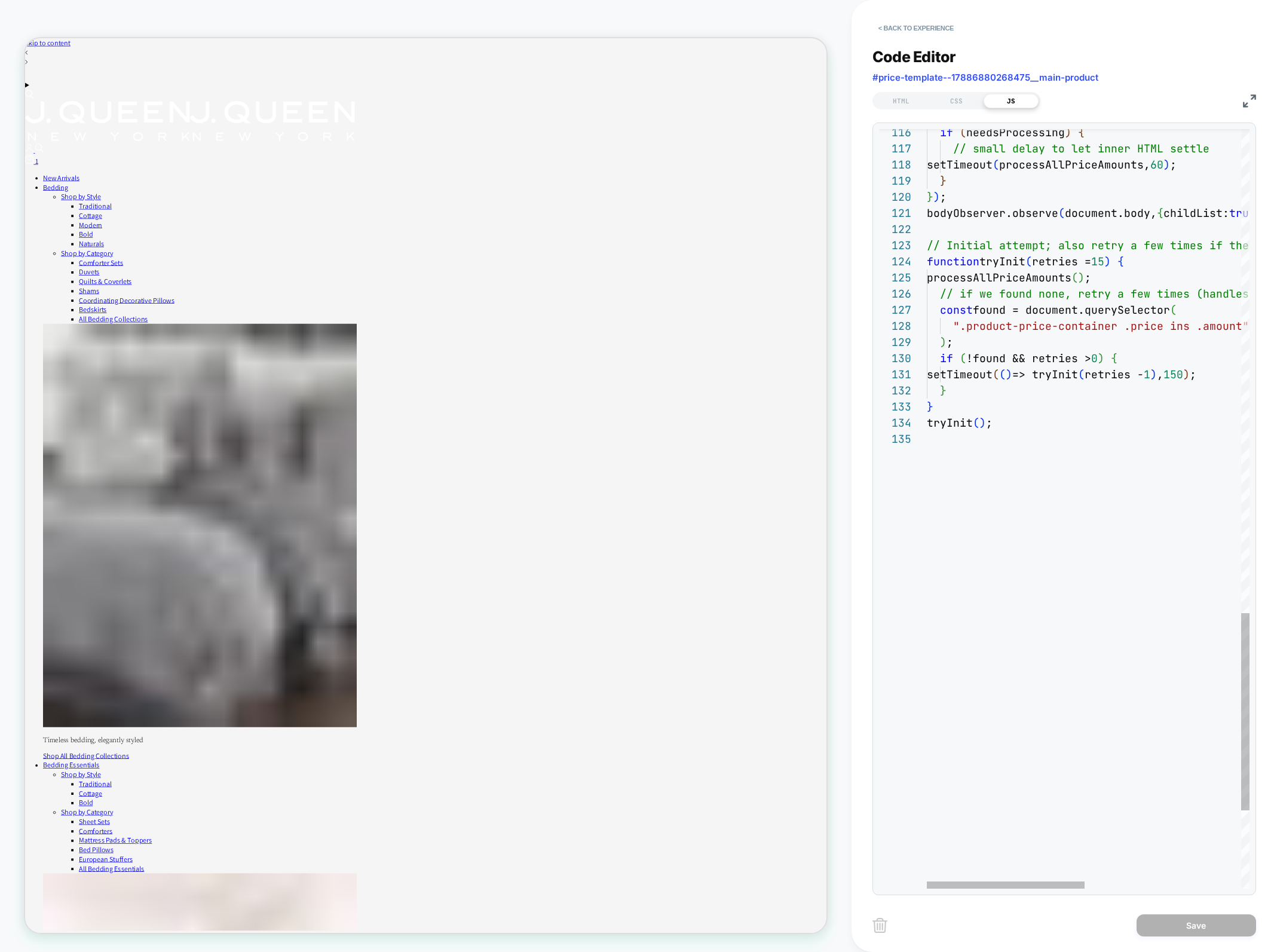
scroll to position [81, 103]
type textarea "**********"
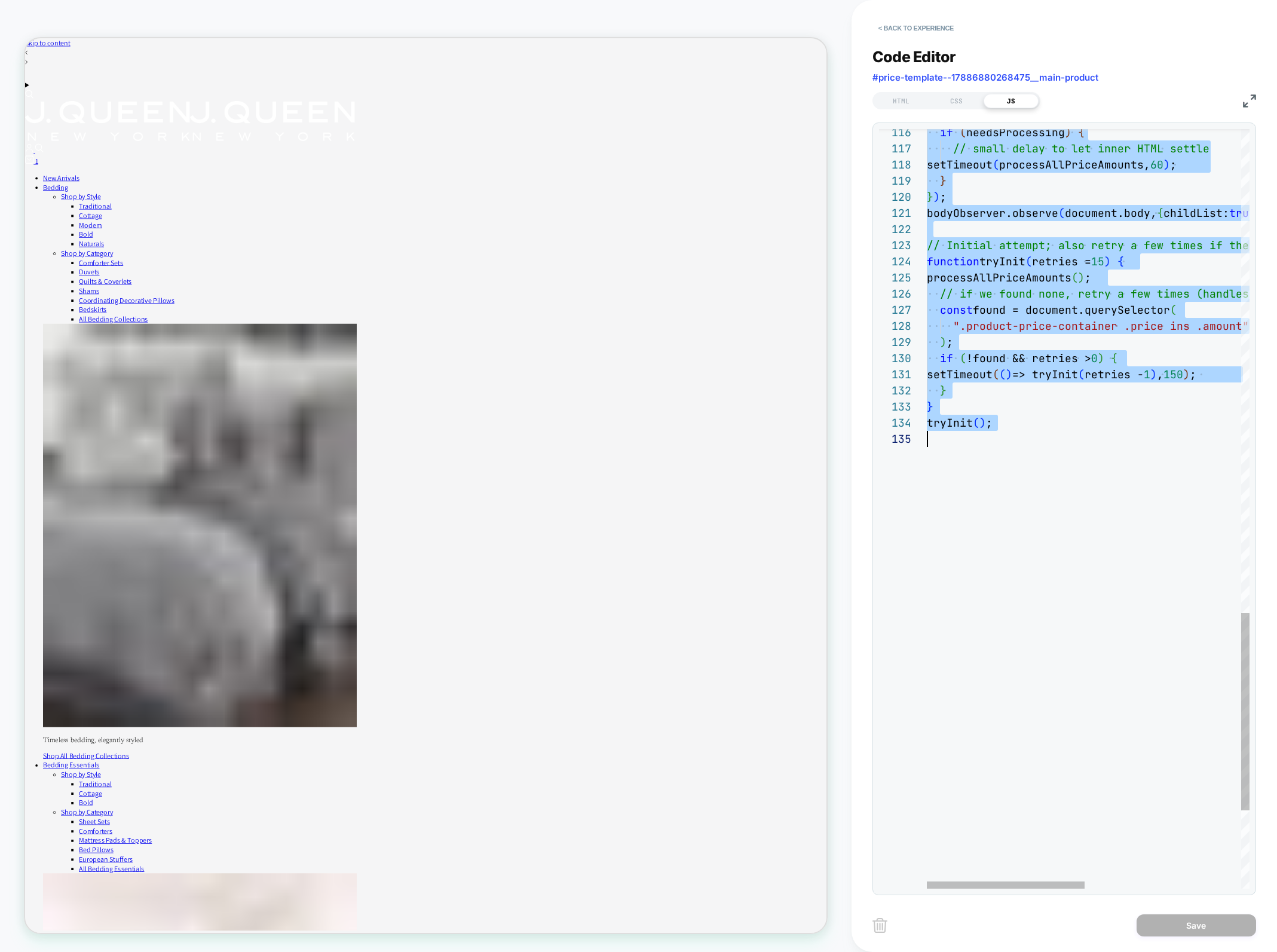
scroll to position [0, 0]
click at [971, 100] on div "CSS" at bounding box center [956, 101] width 55 height 14
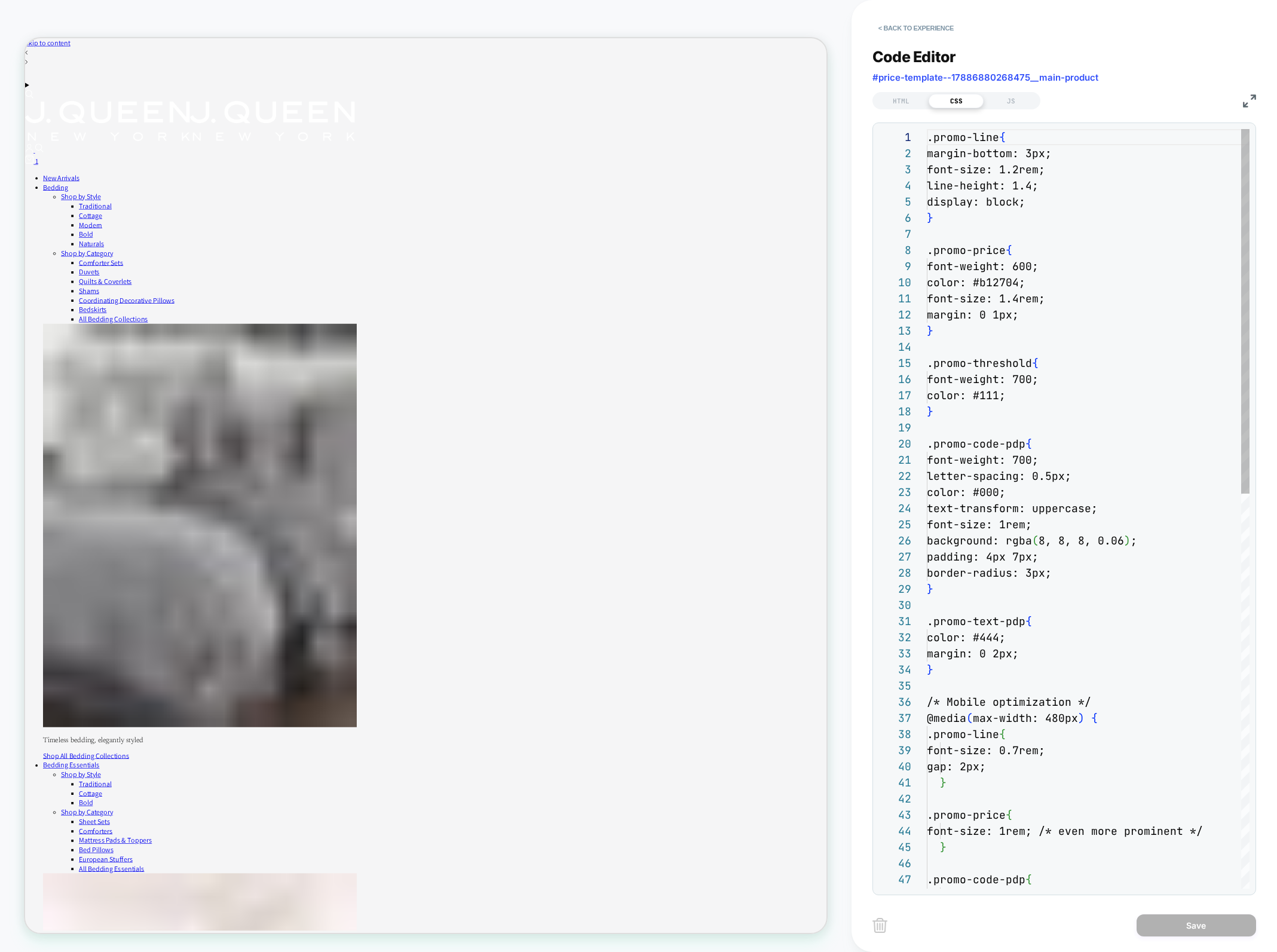
scroll to position [161, 0]
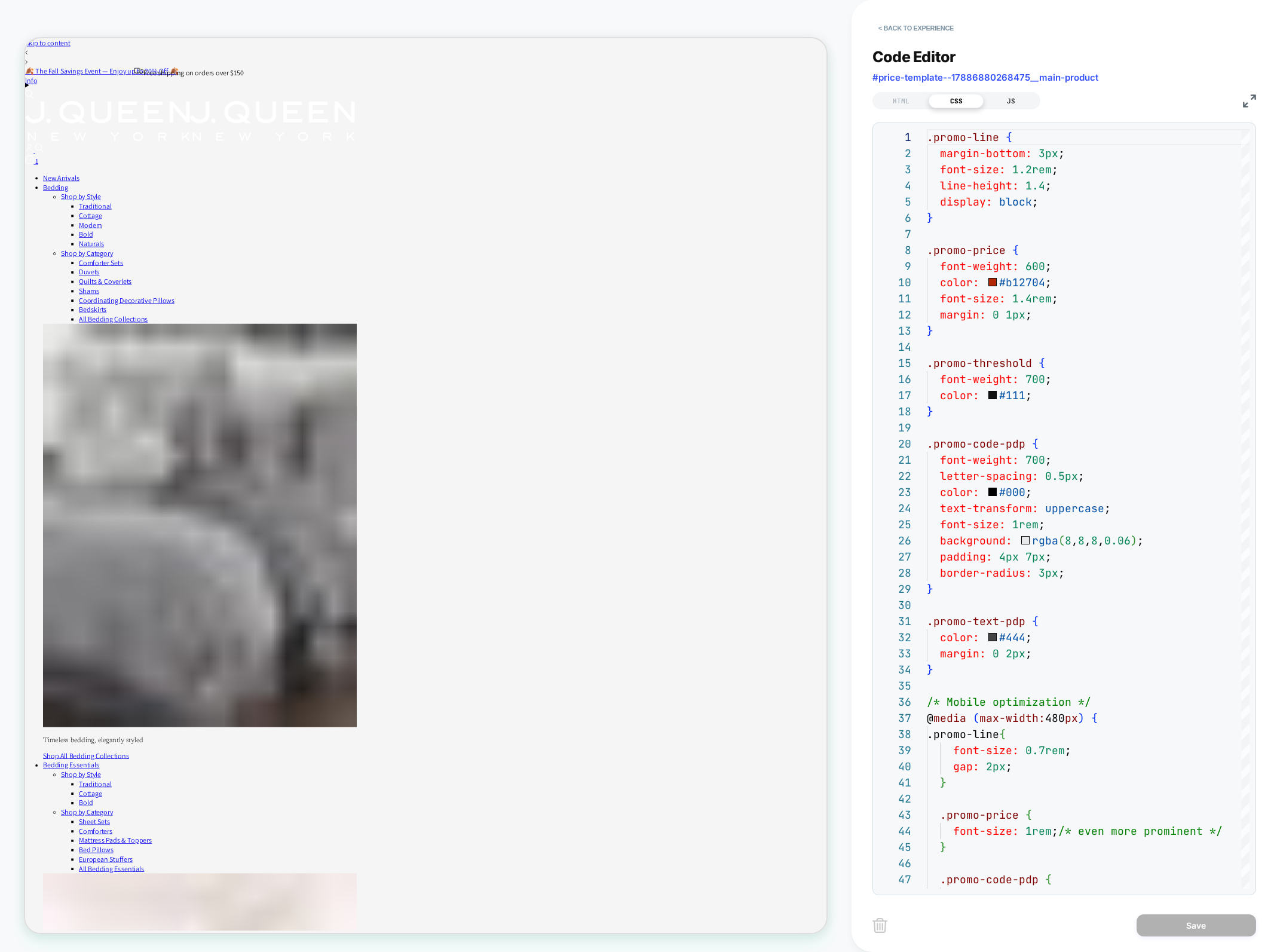
click at [1015, 96] on div "JS" at bounding box center [1011, 101] width 55 height 14
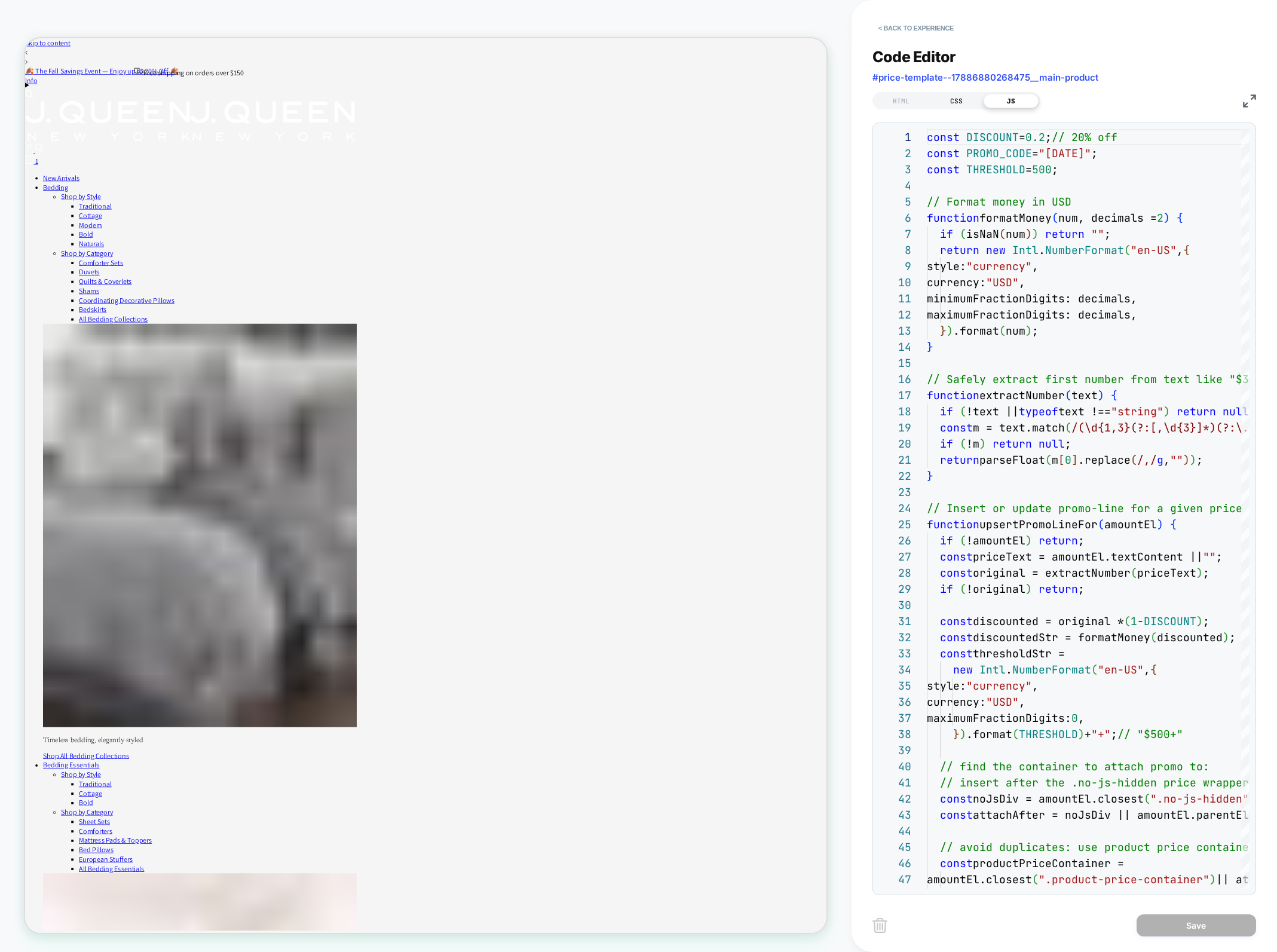
click at [948, 95] on div "CSS" at bounding box center [956, 101] width 55 height 14
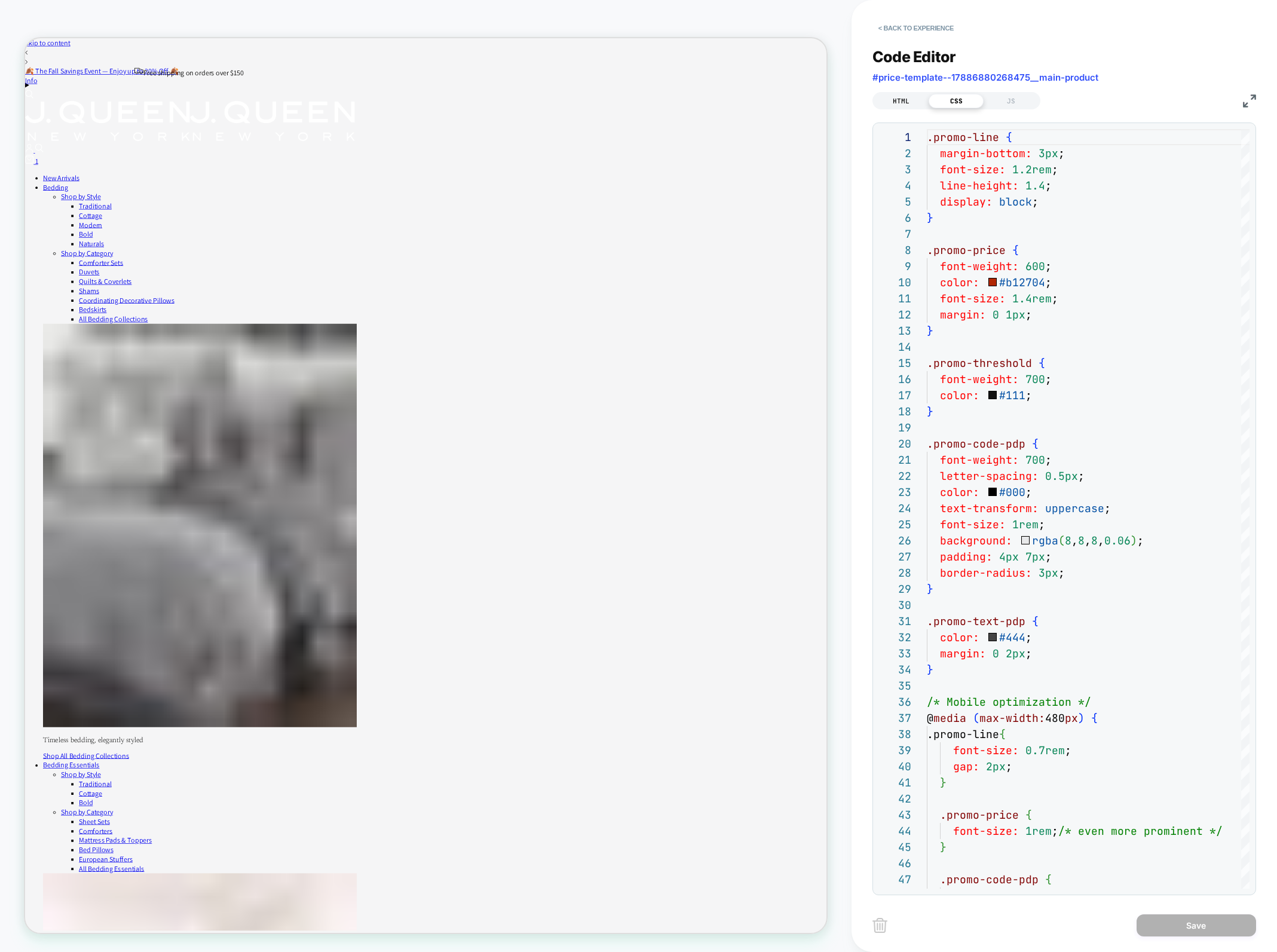
click at [911, 102] on div "HTML" at bounding box center [901, 101] width 55 height 14
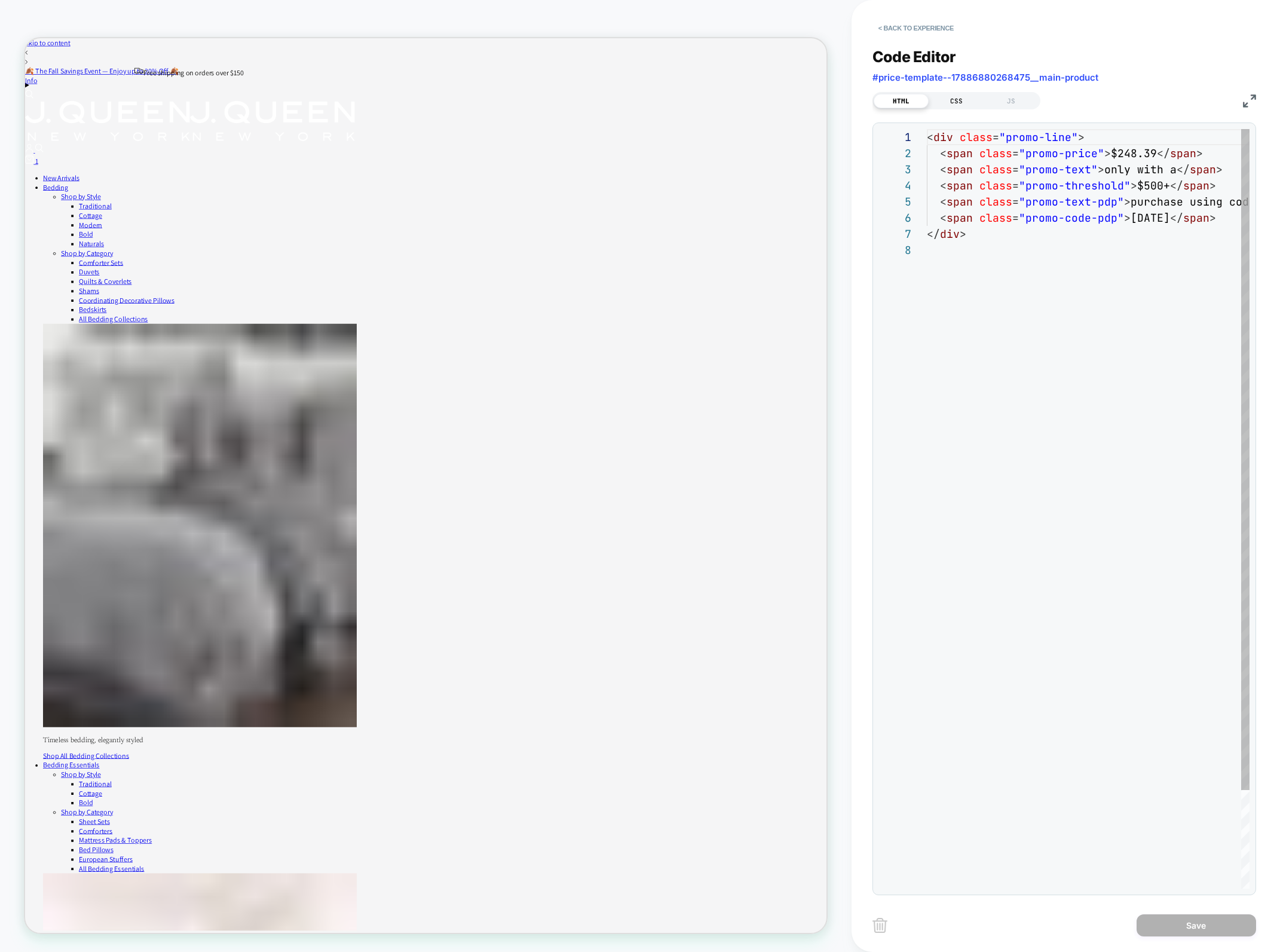
scroll to position [113, 0]
click at [998, 252] on div "< div class = "promo-line" > < span class = "promo-price" > $248.39 </ span > <…" at bounding box center [1134, 565] width 414 height 872
click at [921, 27] on button "< Back to experience" at bounding box center [916, 28] width 87 height 19
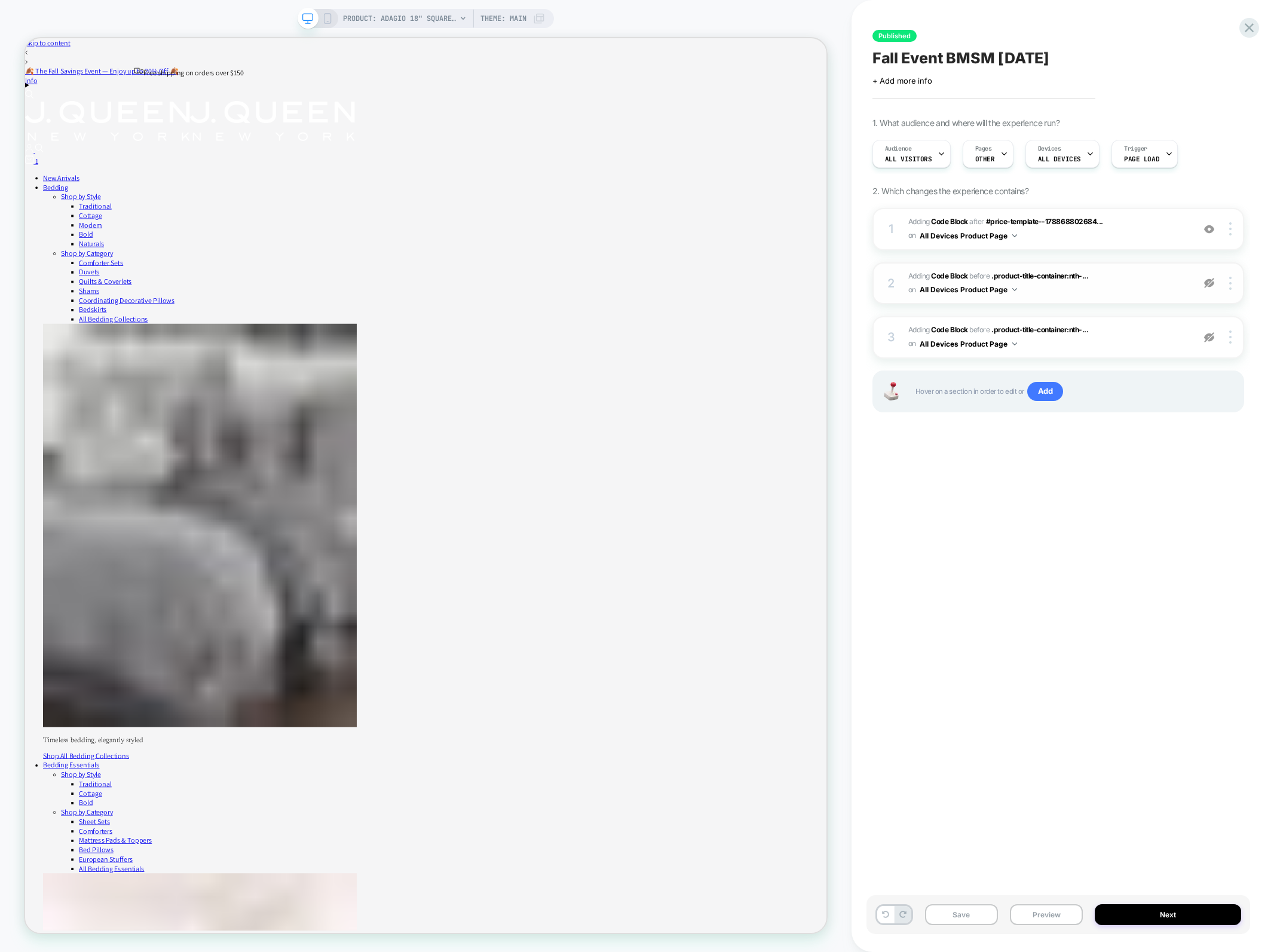
click at [1208, 284] on img at bounding box center [1209, 283] width 10 height 10
click at [1212, 336] on img at bounding box center [1209, 337] width 10 height 10
click at [1211, 282] on img at bounding box center [1209, 283] width 10 height 10
click at [982, 157] on span "OTHER" at bounding box center [985, 158] width 20 height 9
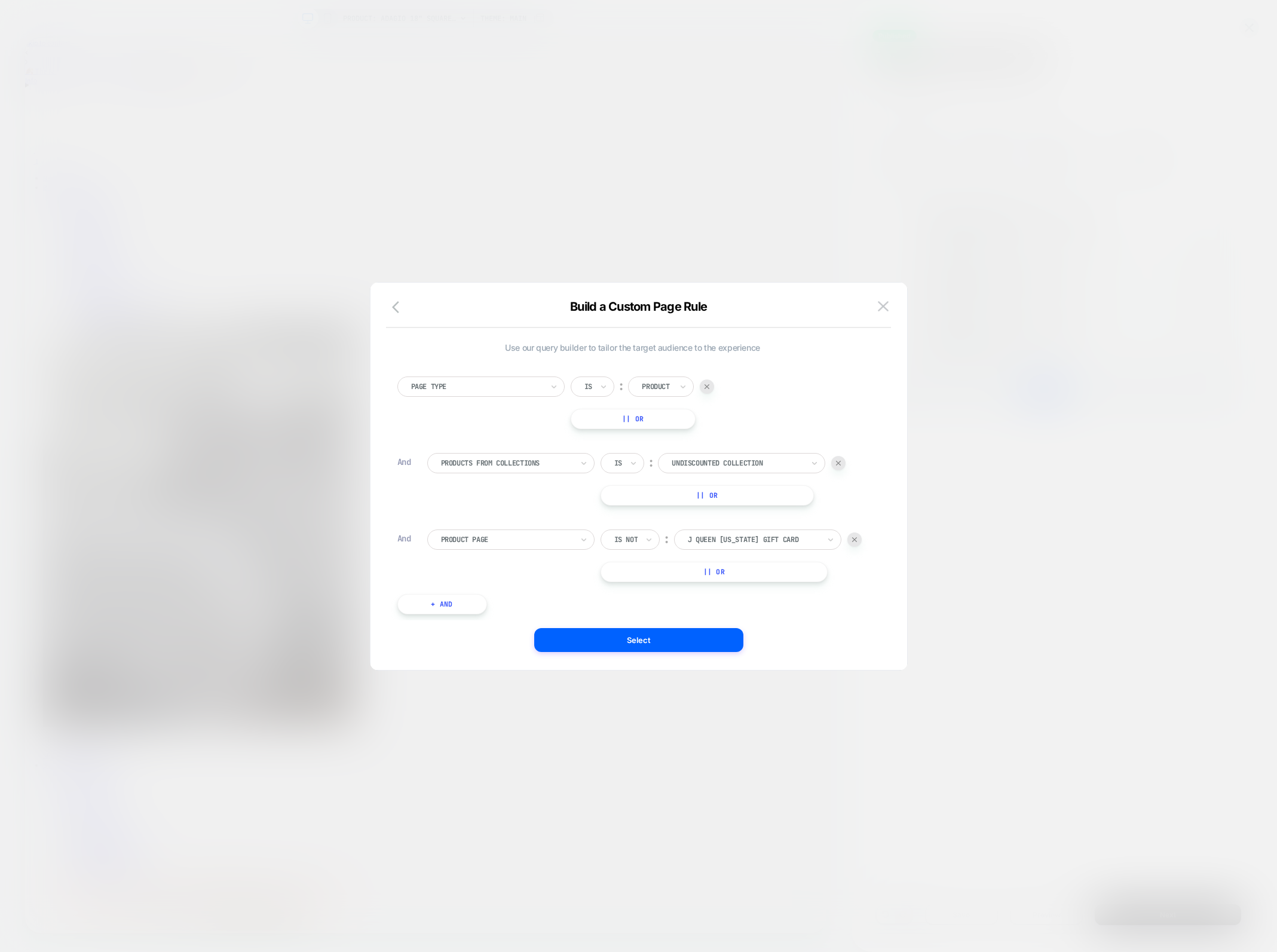
click at [1069, 48] on div at bounding box center [638, 476] width 1277 height 952
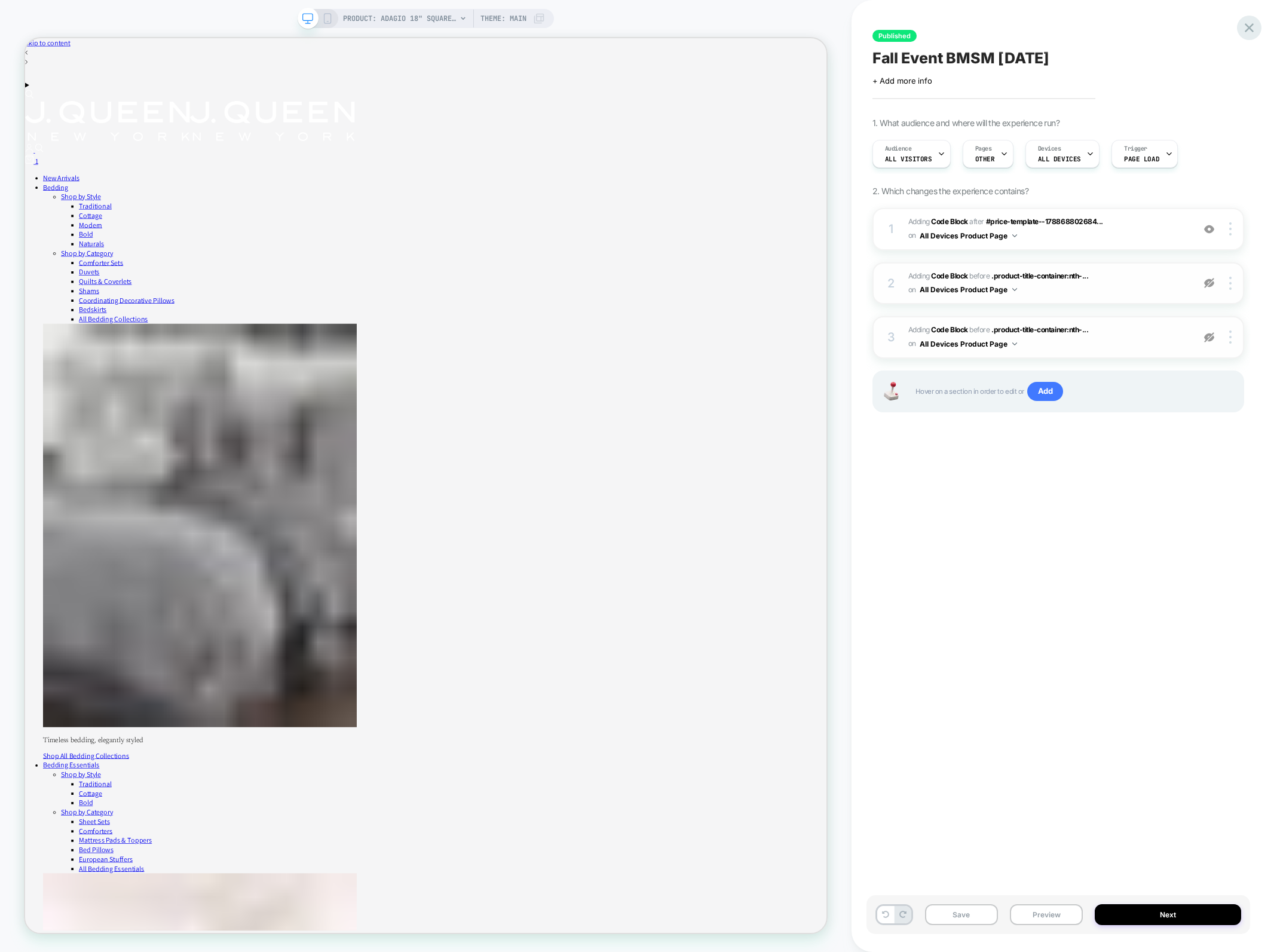
click at [1245, 35] on icon at bounding box center [1249, 27] width 16 height 16
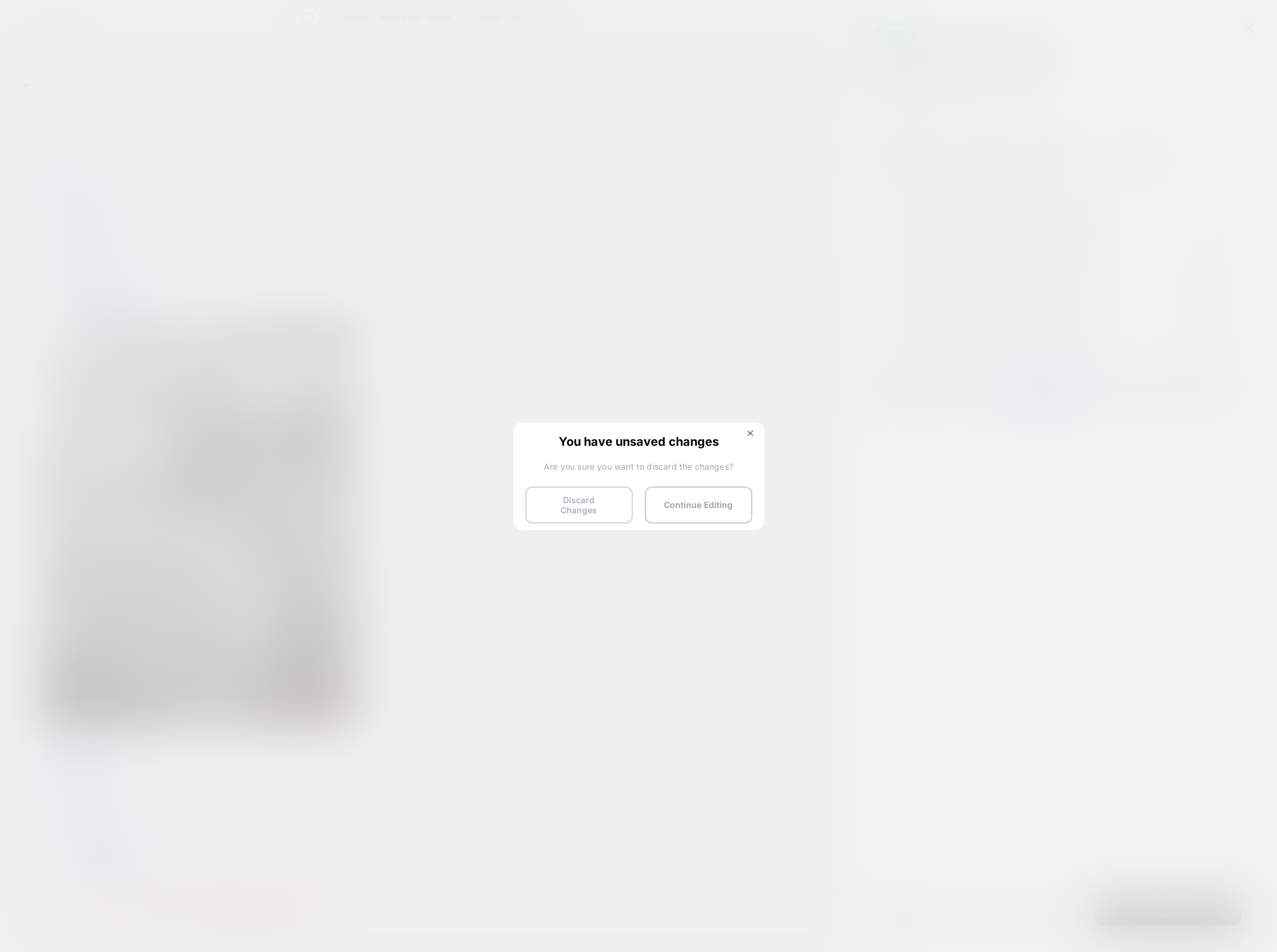
click at [579, 496] on button "Discard Changes" at bounding box center [578, 504] width 107 height 37
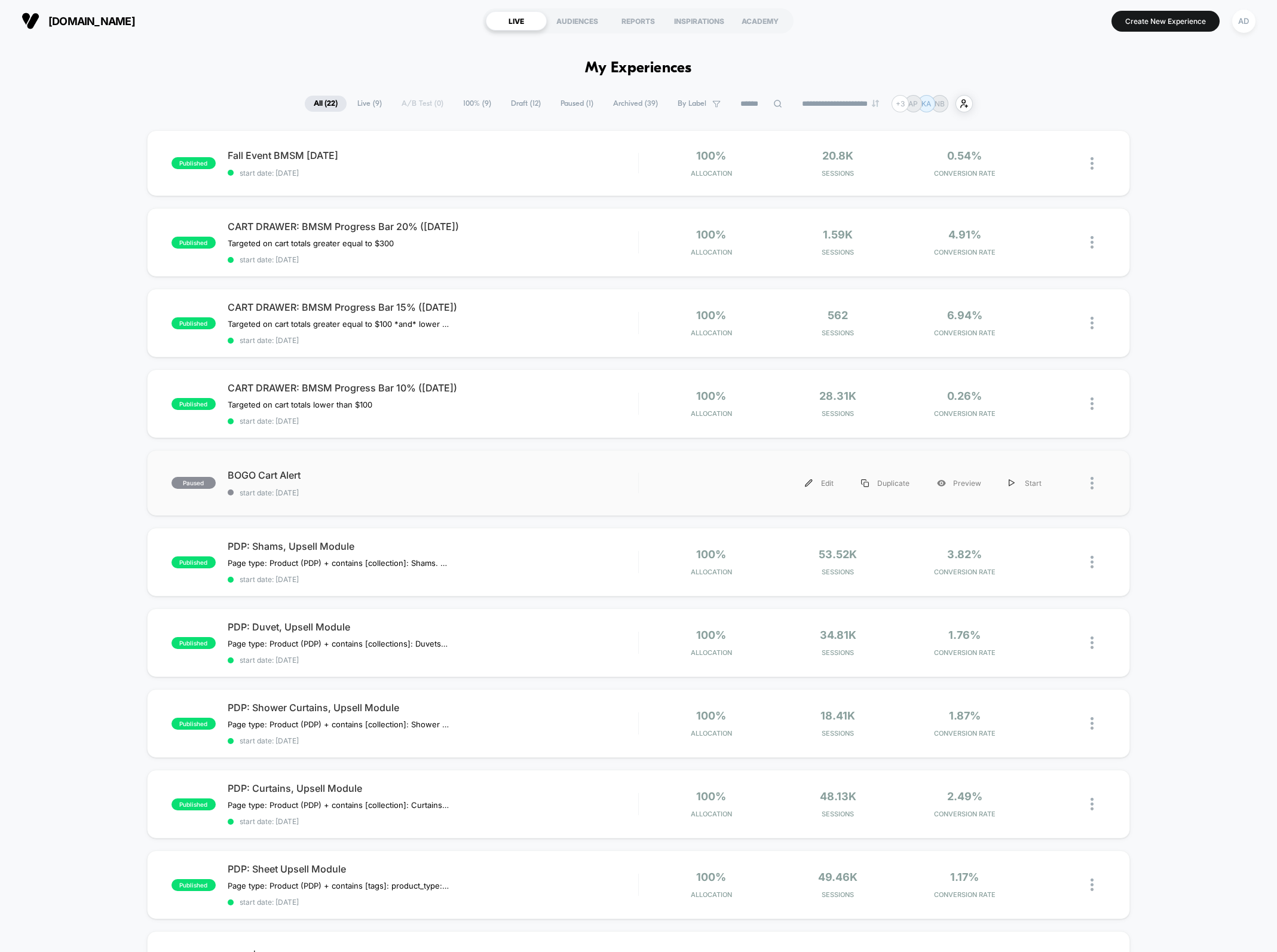
click at [447, 458] on div "paused BOGO Cart Alert start date: [DATE] Edit Duplicate Preview Start" at bounding box center [638, 483] width 983 height 65
click at [548, 396] on div "CART DRAWER: BMSM Progress Bar 10% ([DATE]) Targeted on cart totals lower than …" at bounding box center [432, 404] width 410 height 44
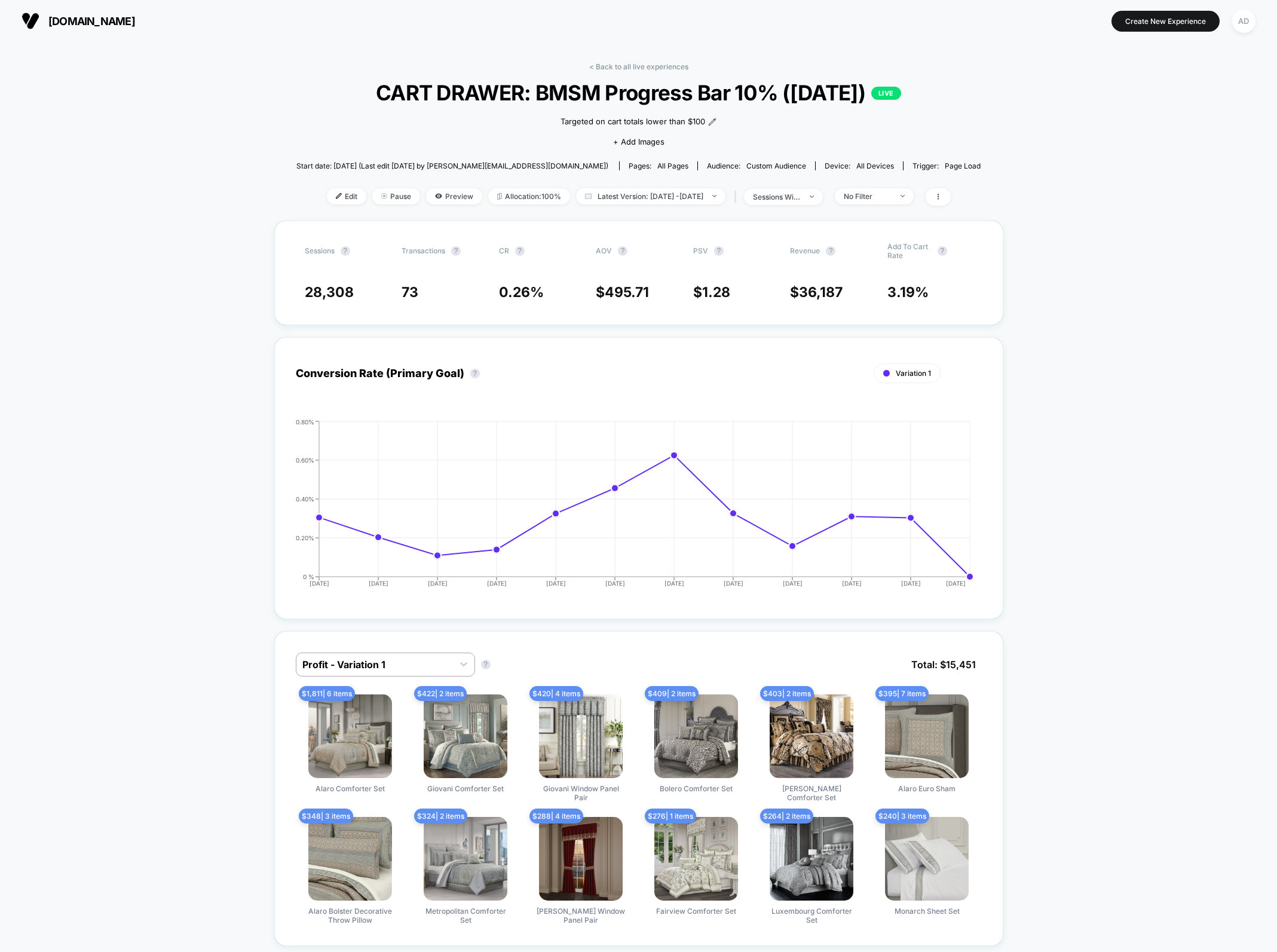
drag, startPoint x: 242, startPoint y: 384, endPoint x: 246, endPoint y: 358, distance: 26.3
